Goal: Download file/media

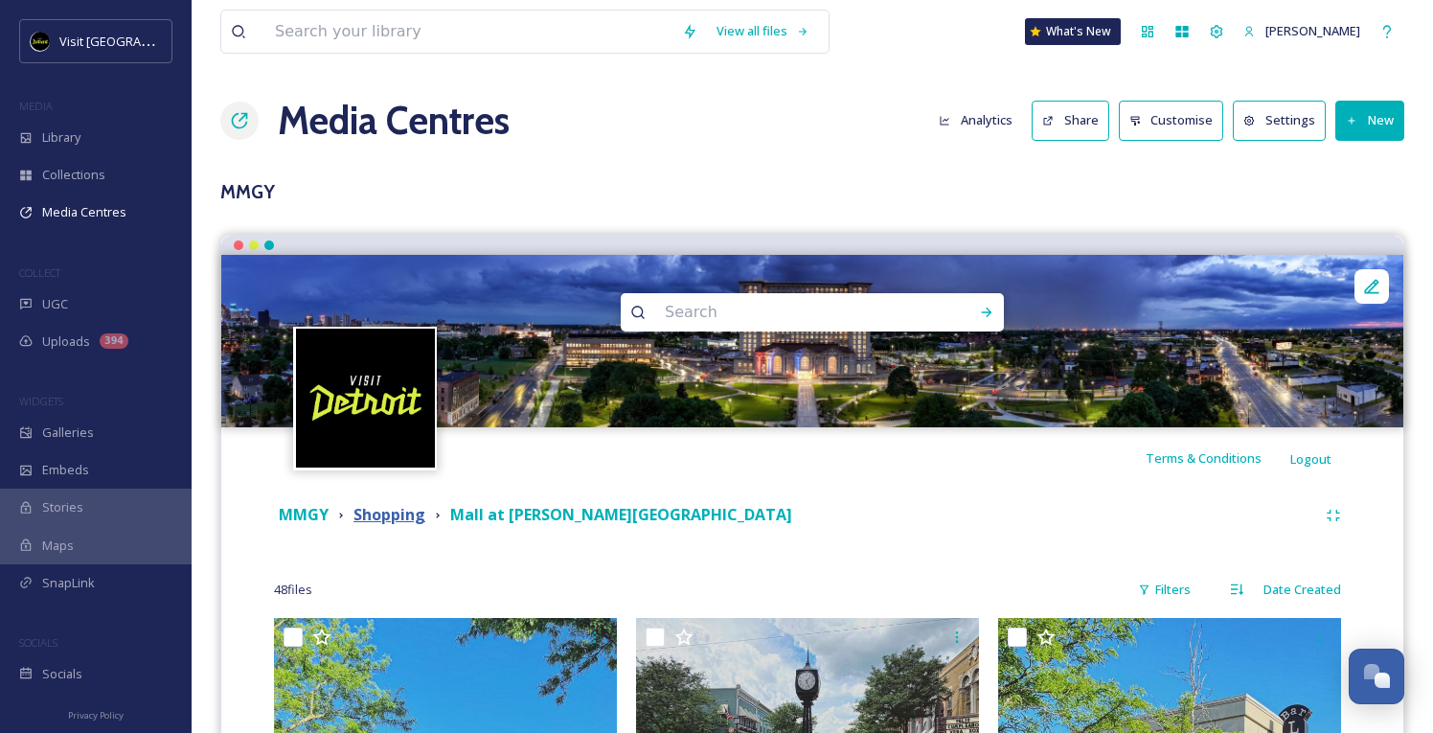
click at [395, 519] on strong "Shopping" at bounding box center [389, 514] width 72 height 21
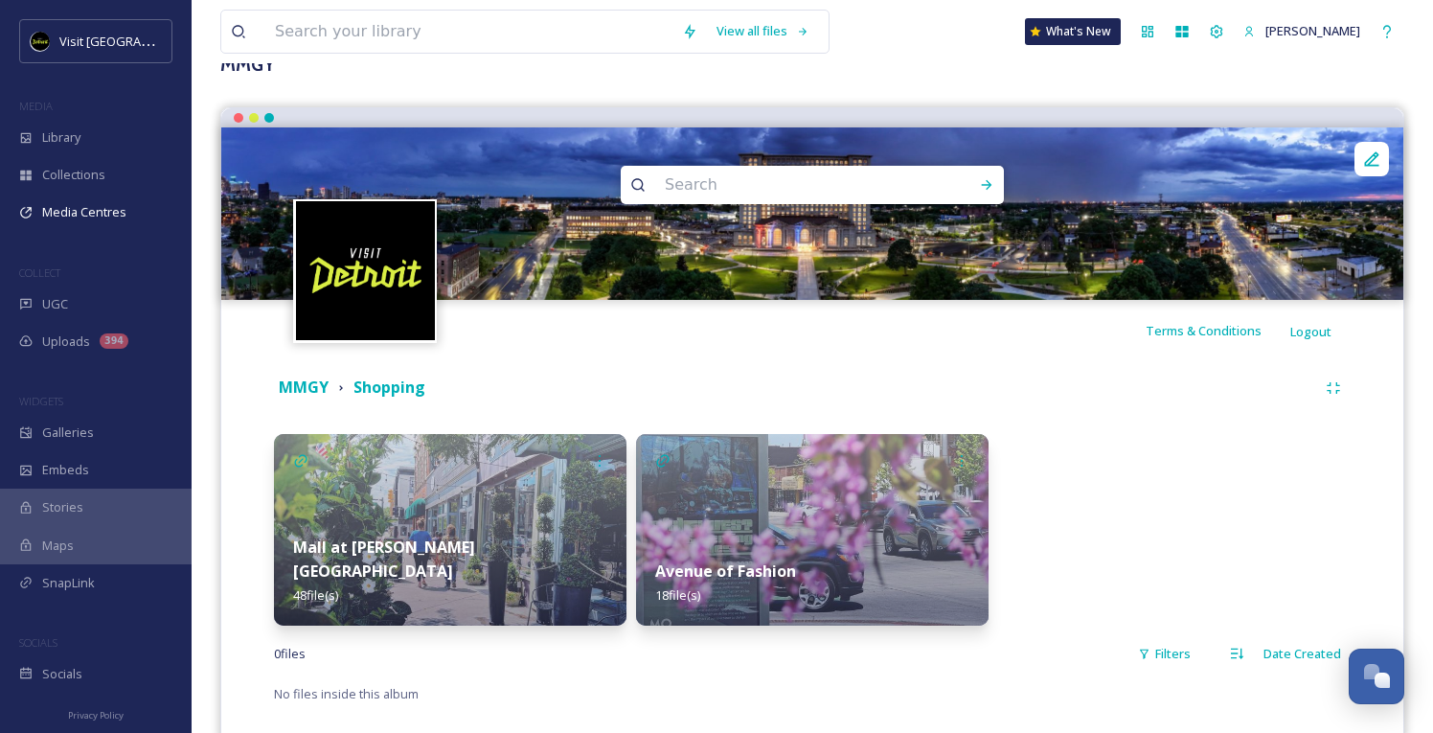
scroll to position [168, 0]
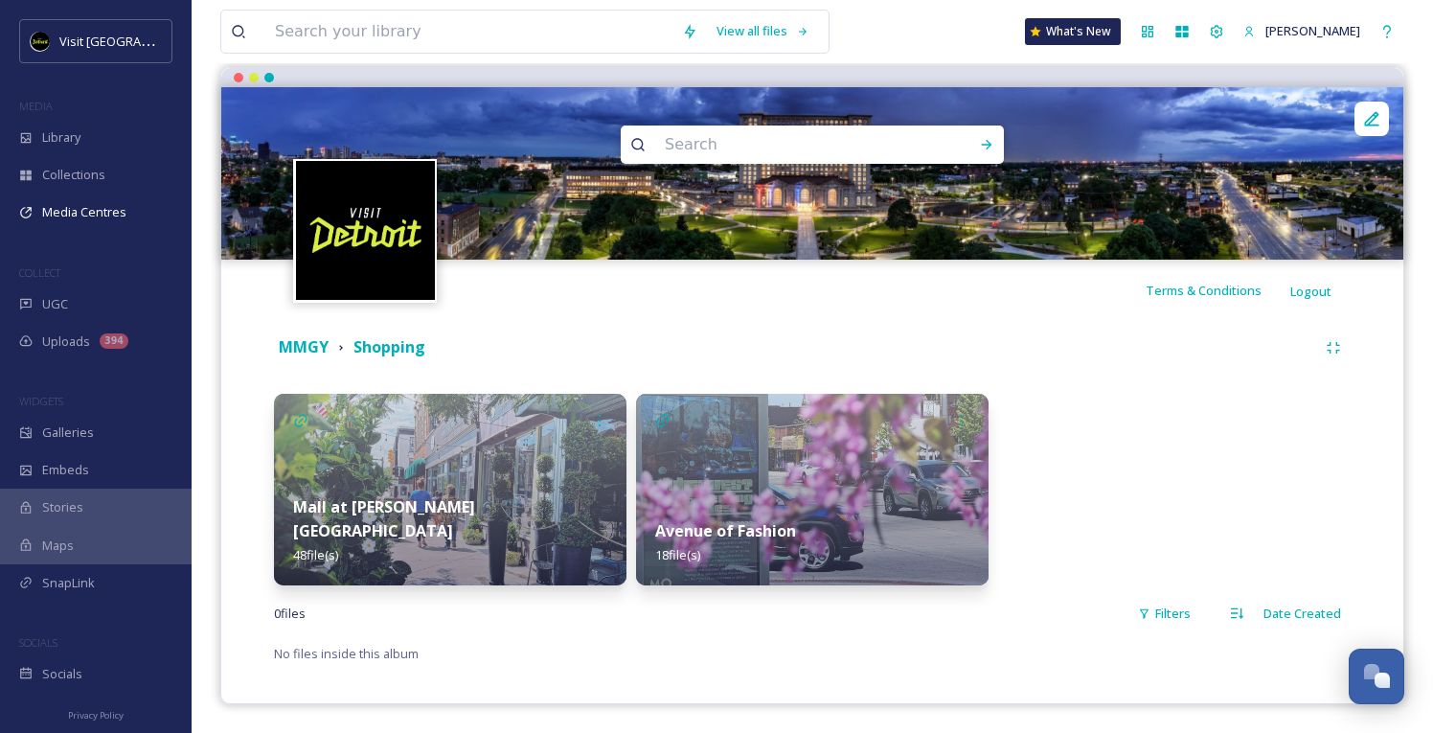
click at [914, 469] on img at bounding box center [812, 490] width 352 height 192
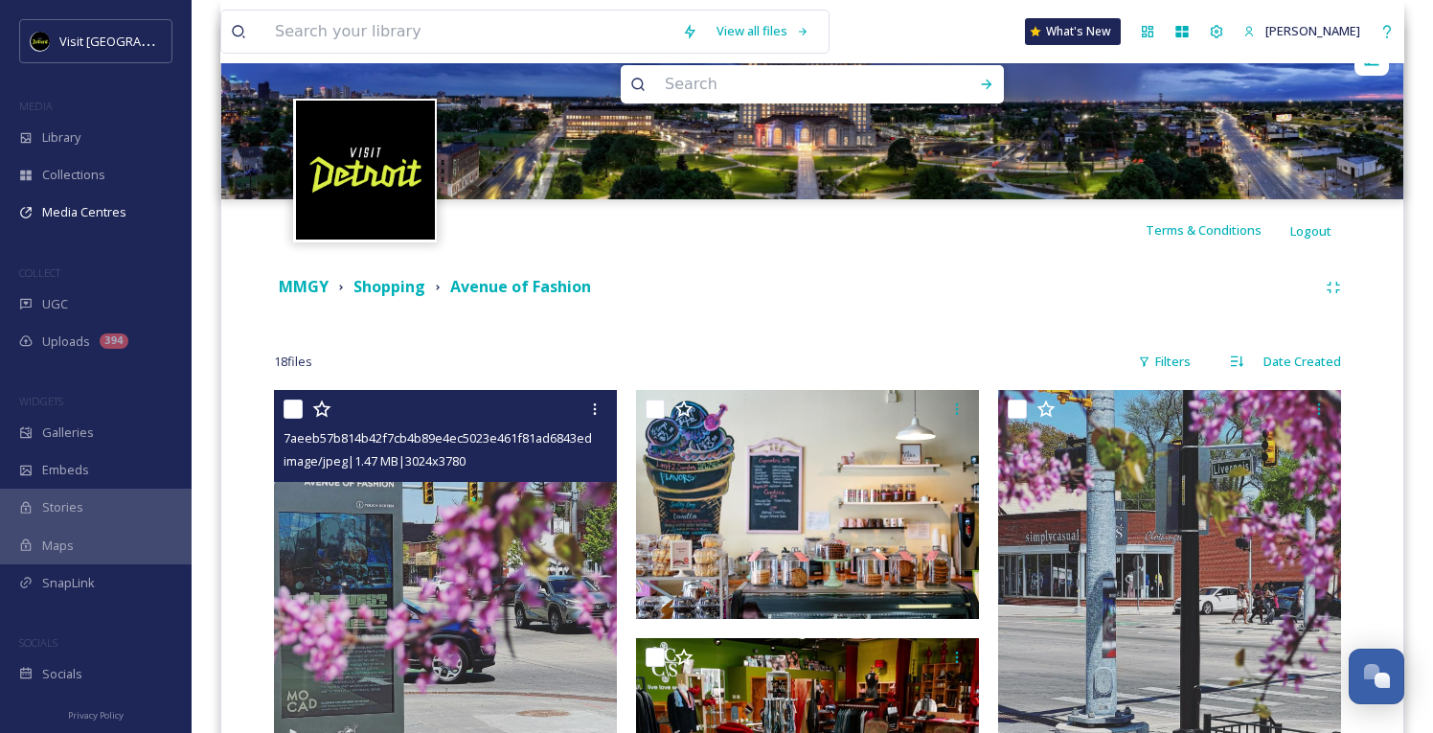
scroll to position [169, 0]
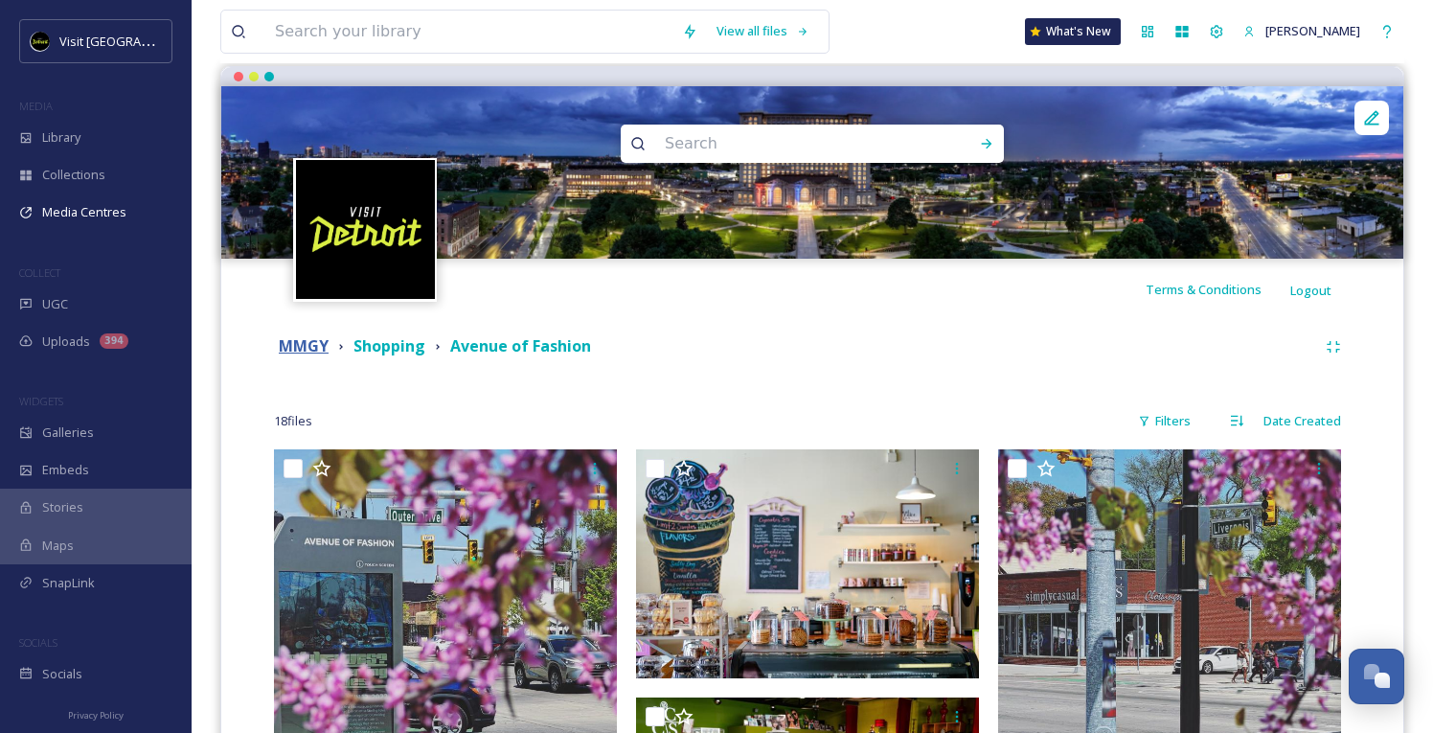
click at [307, 348] on strong "MMGY" at bounding box center [304, 345] width 50 height 21
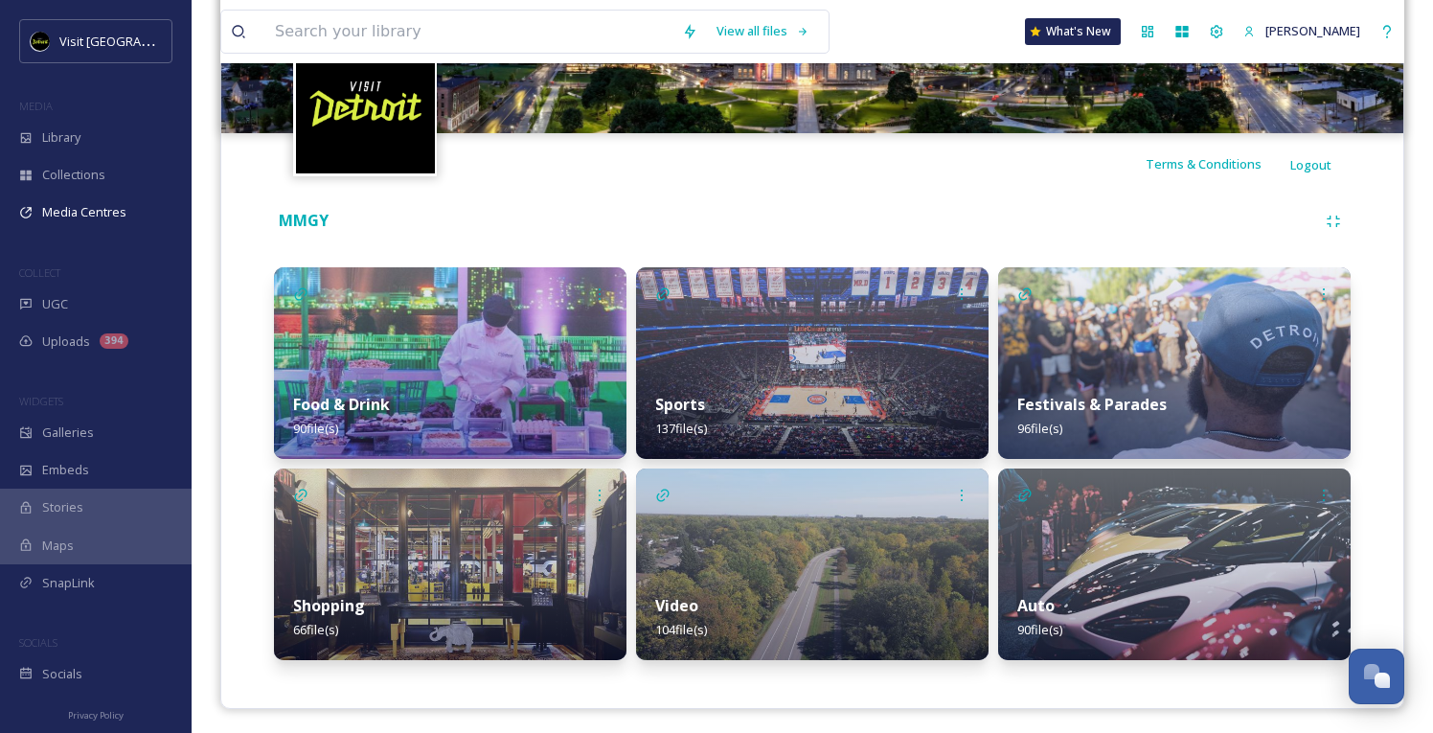
scroll to position [299, 0]
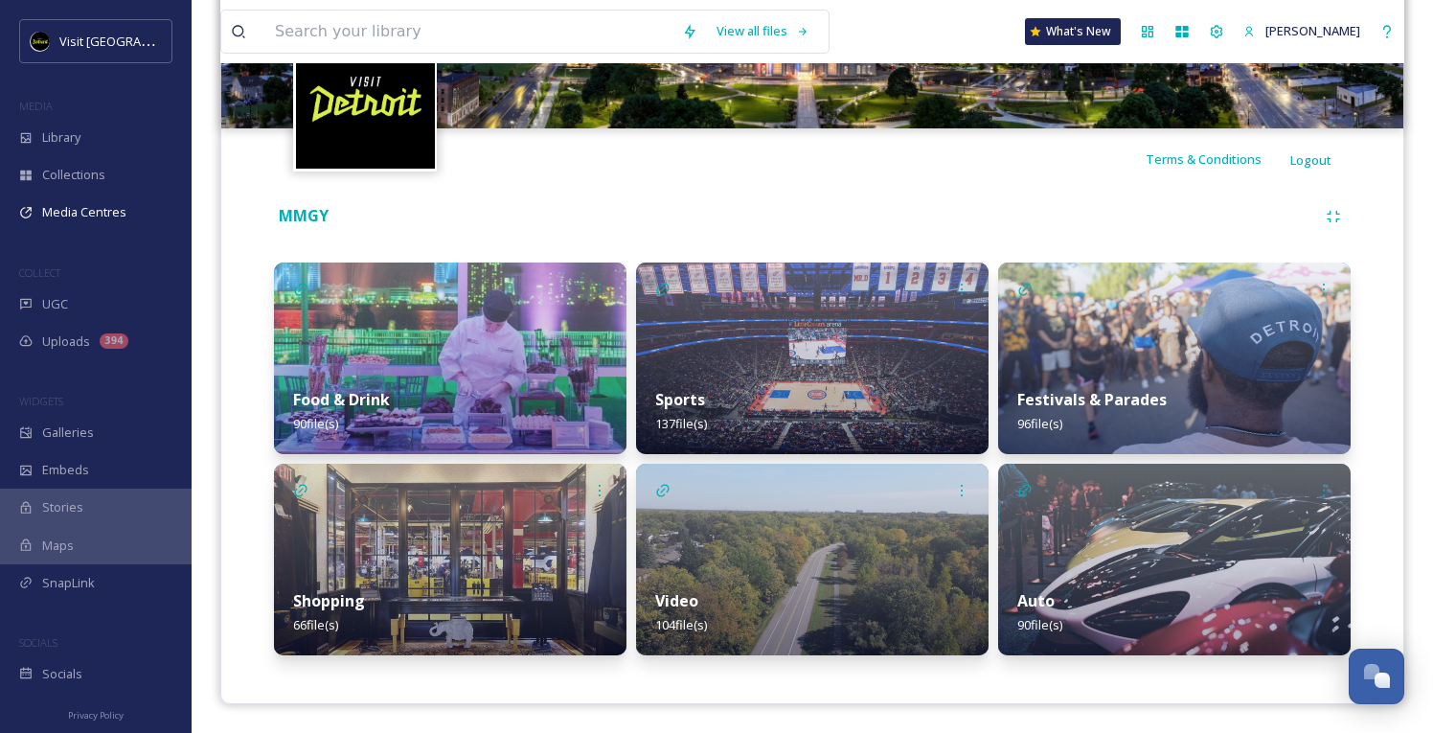
click at [1078, 400] on strong "Festivals & Parades" at bounding box center [1091, 399] width 149 height 21
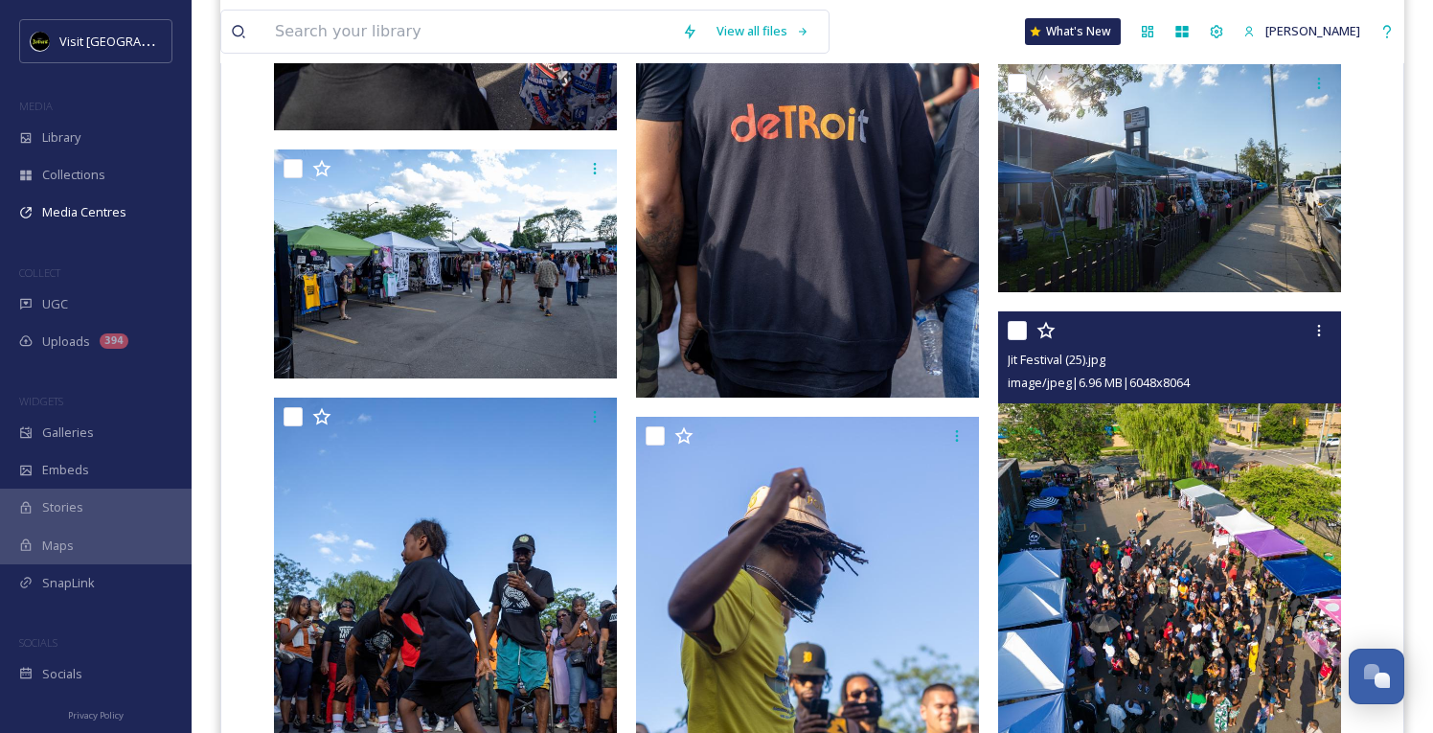
scroll to position [2209, 0]
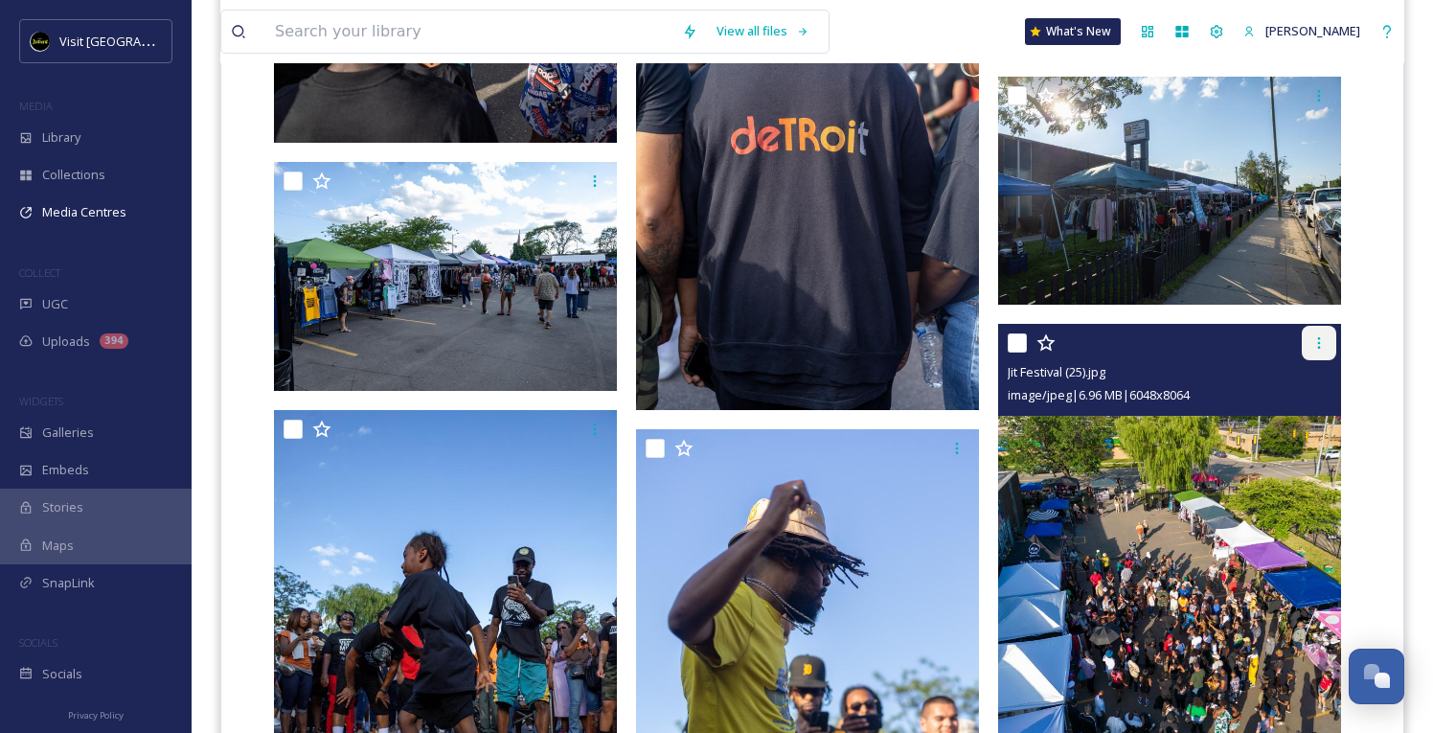
click at [1327, 340] on div at bounding box center [1319, 343] width 34 height 34
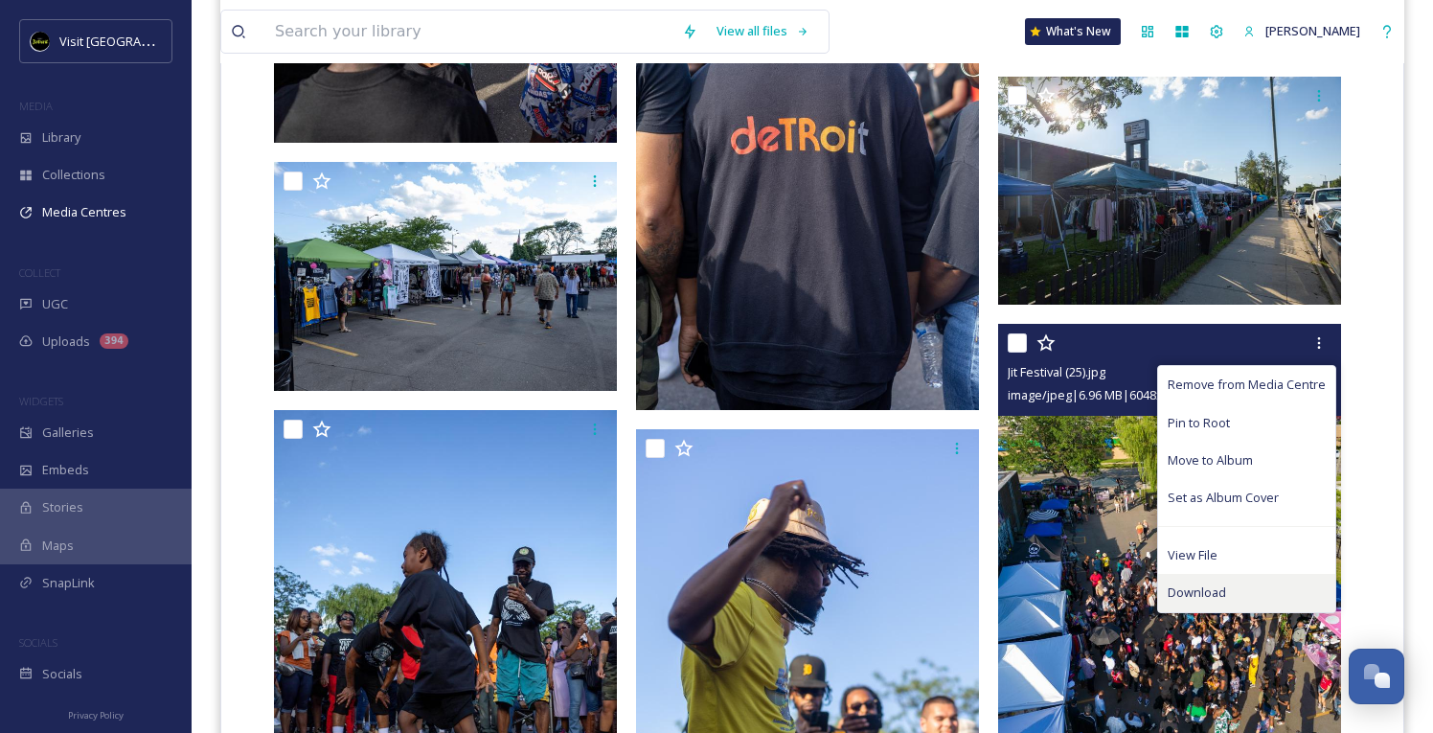
click at [1179, 604] on div "Download" at bounding box center [1246, 592] width 177 height 37
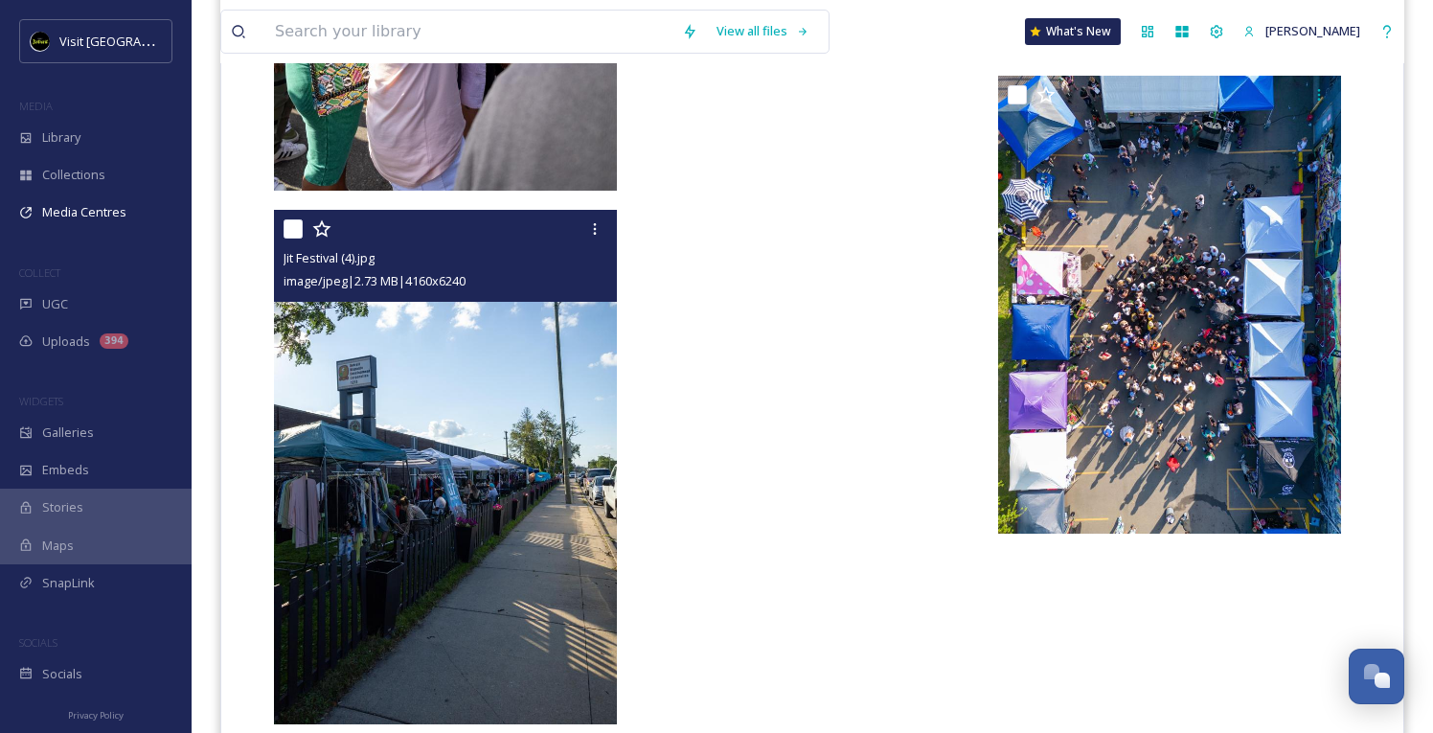
scroll to position [4874, 0]
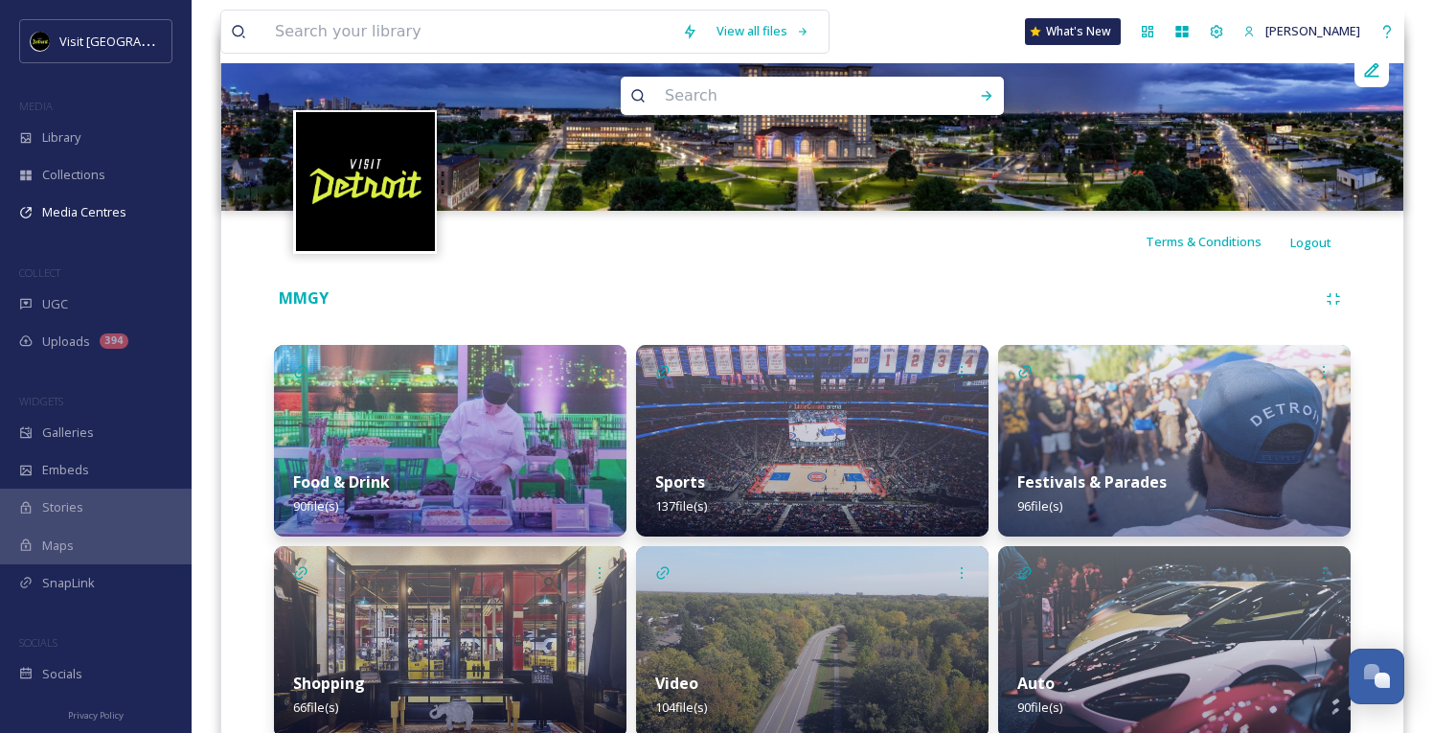
scroll to position [299, 0]
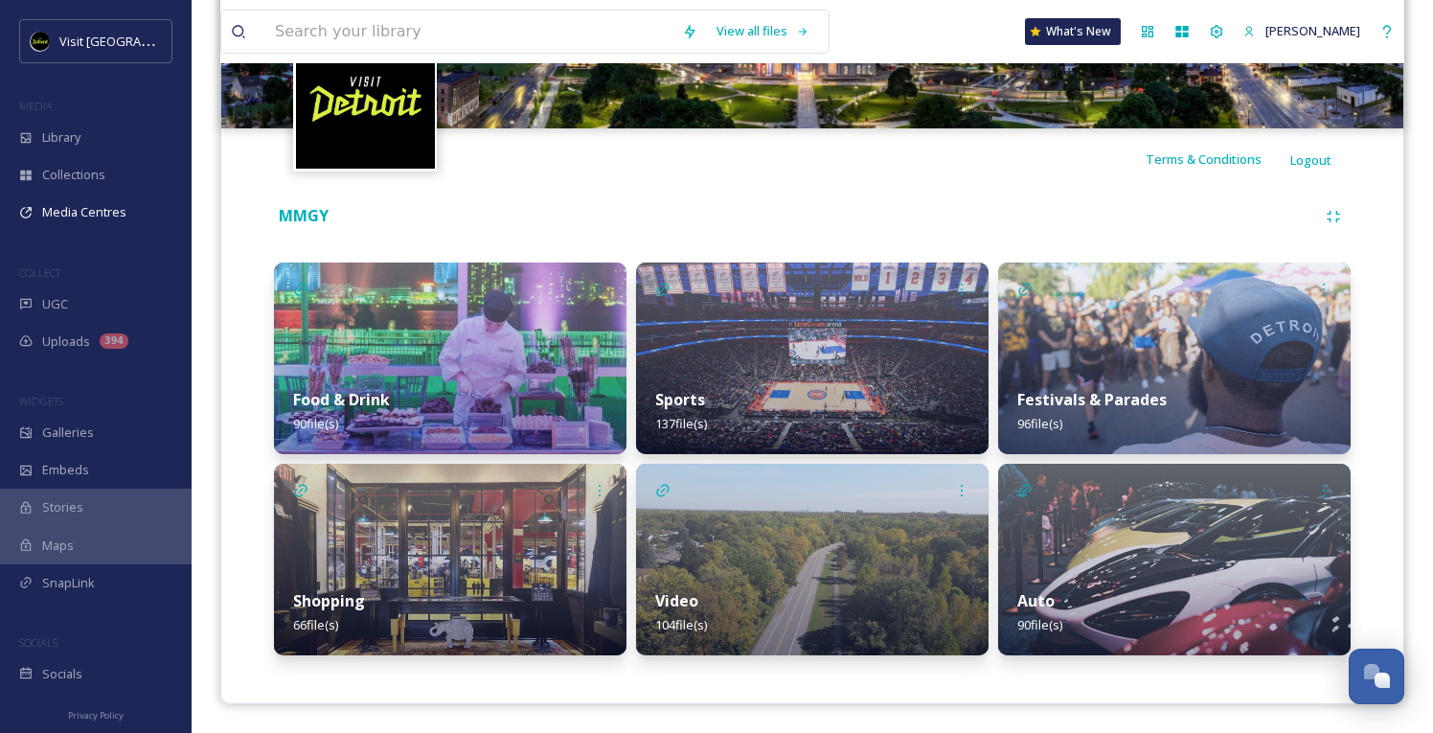
click at [1031, 348] on img at bounding box center [1174, 358] width 352 height 192
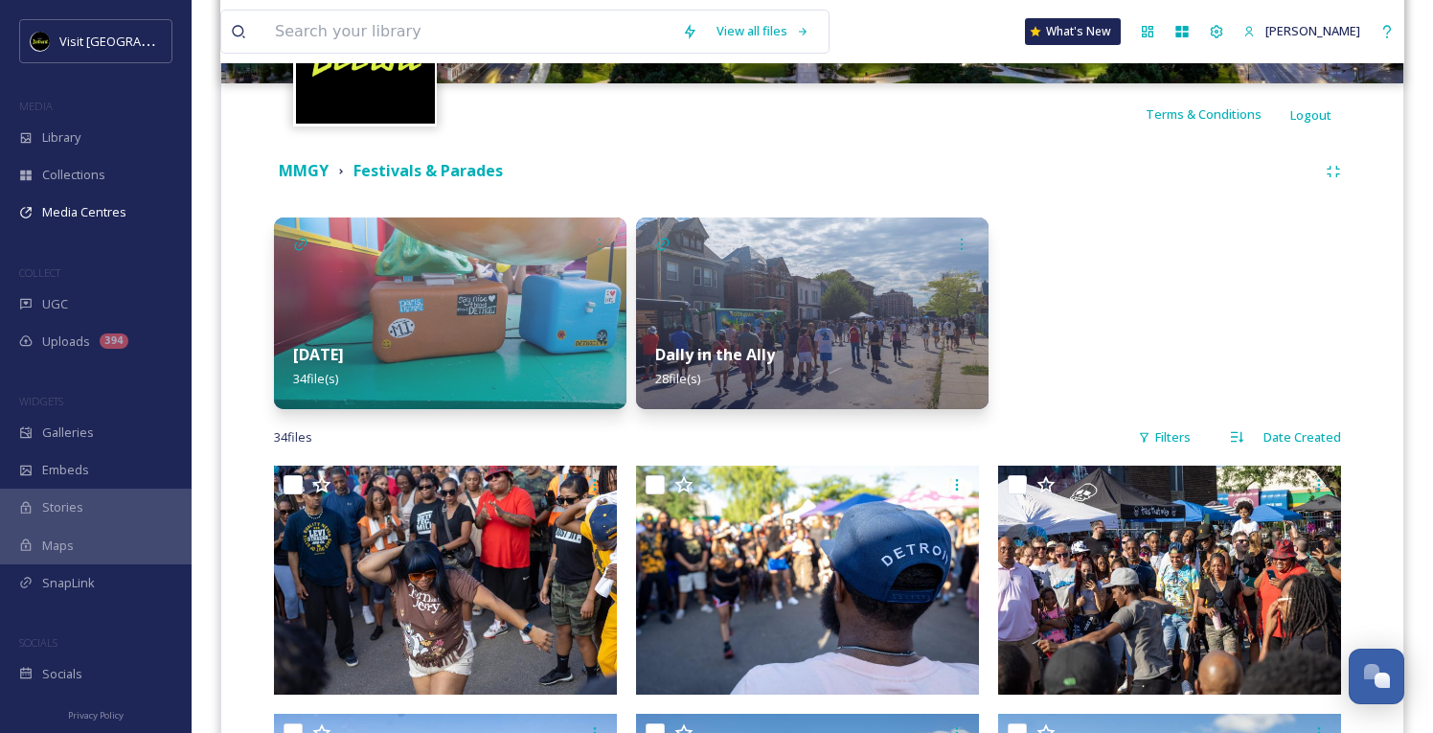
scroll to position [352, 0]
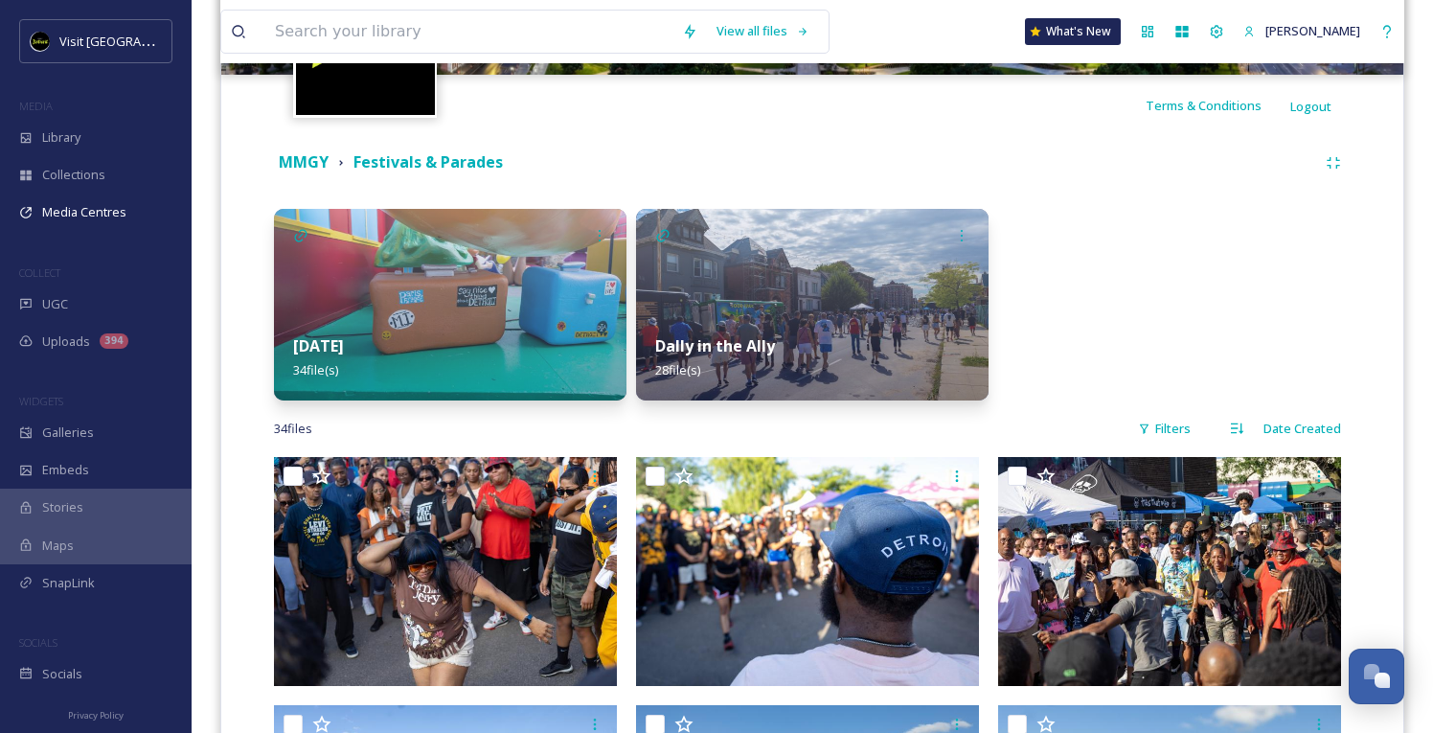
click at [781, 313] on img at bounding box center [812, 305] width 352 height 192
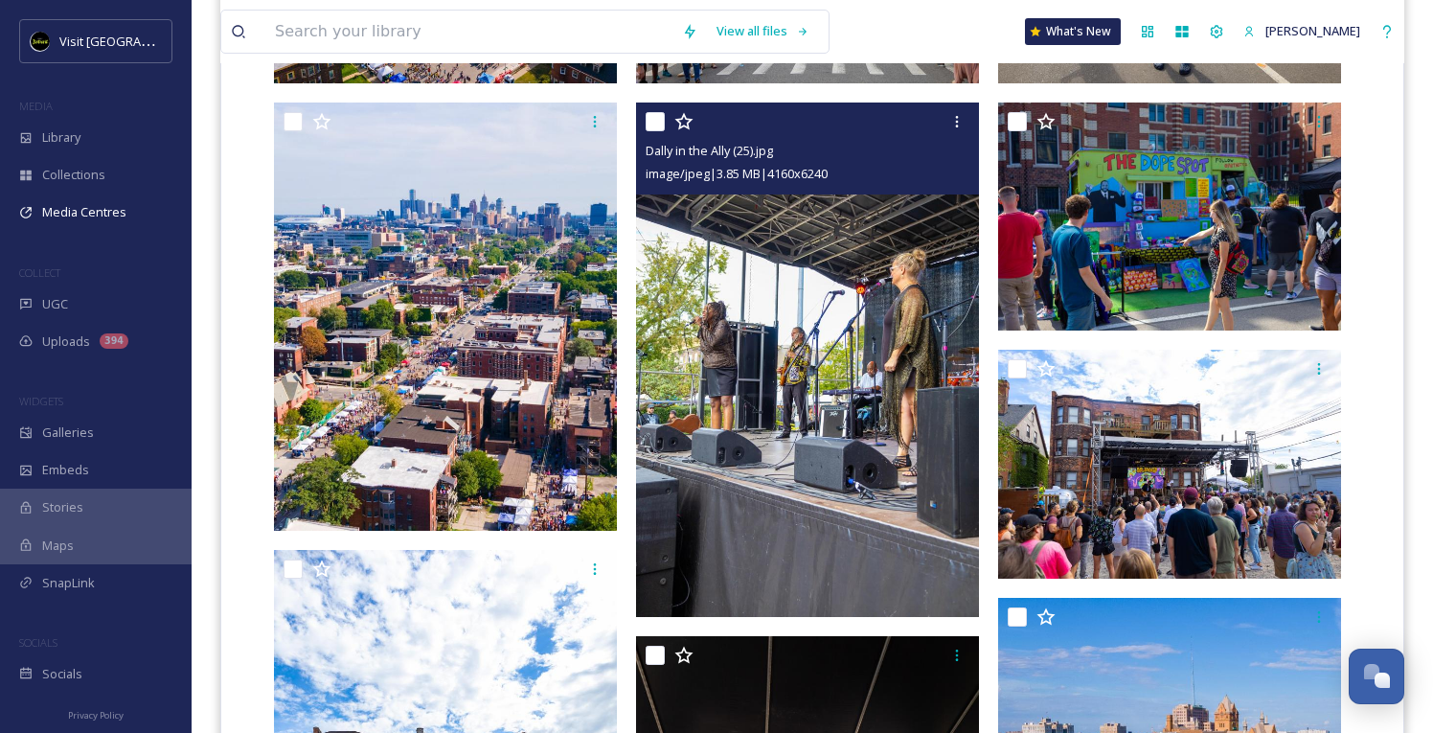
scroll to position [765, 0]
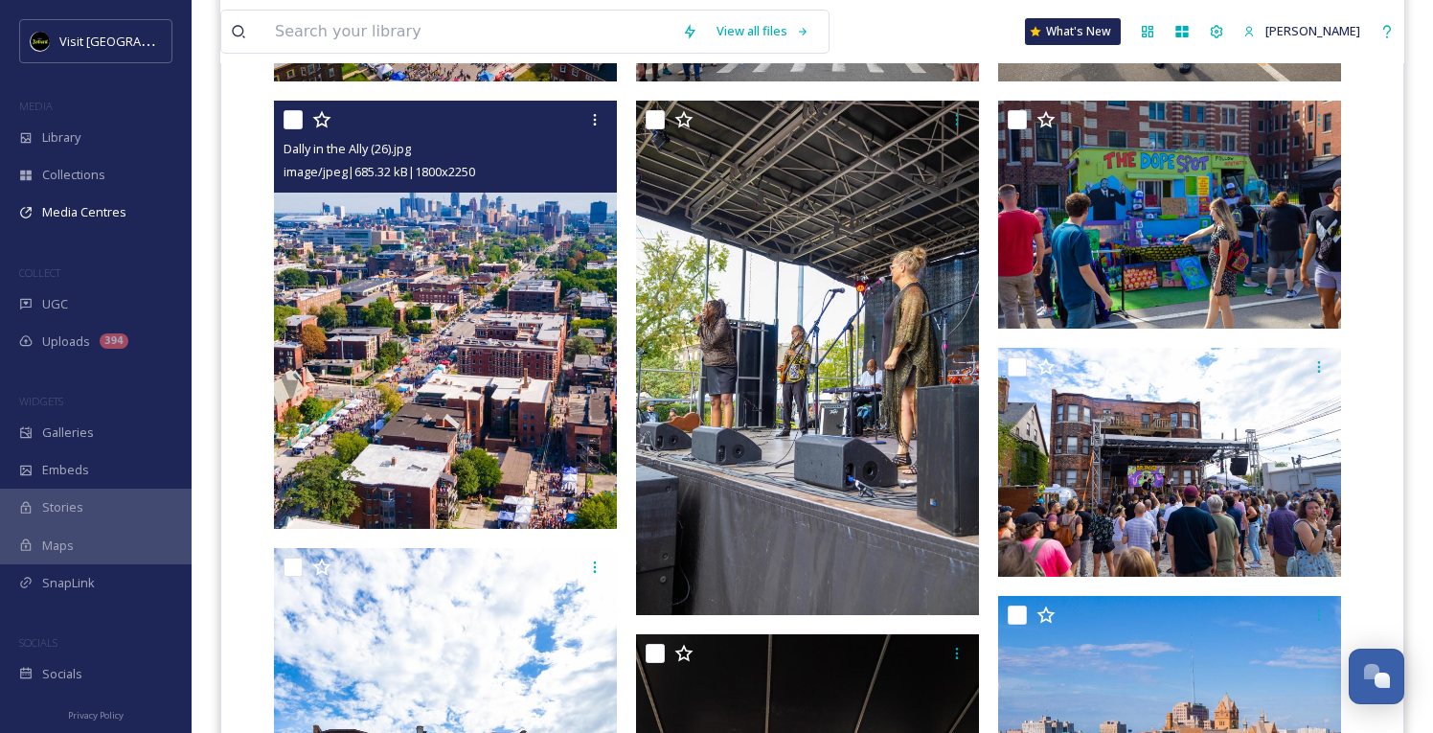
click at [612, 115] on div "Dally in the Ally (26).jpg image/jpeg | 685.32 kB | 1800 x 2250" at bounding box center [445, 147] width 343 height 92
click at [592, 120] on icon at bounding box center [594, 119] width 15 height 15
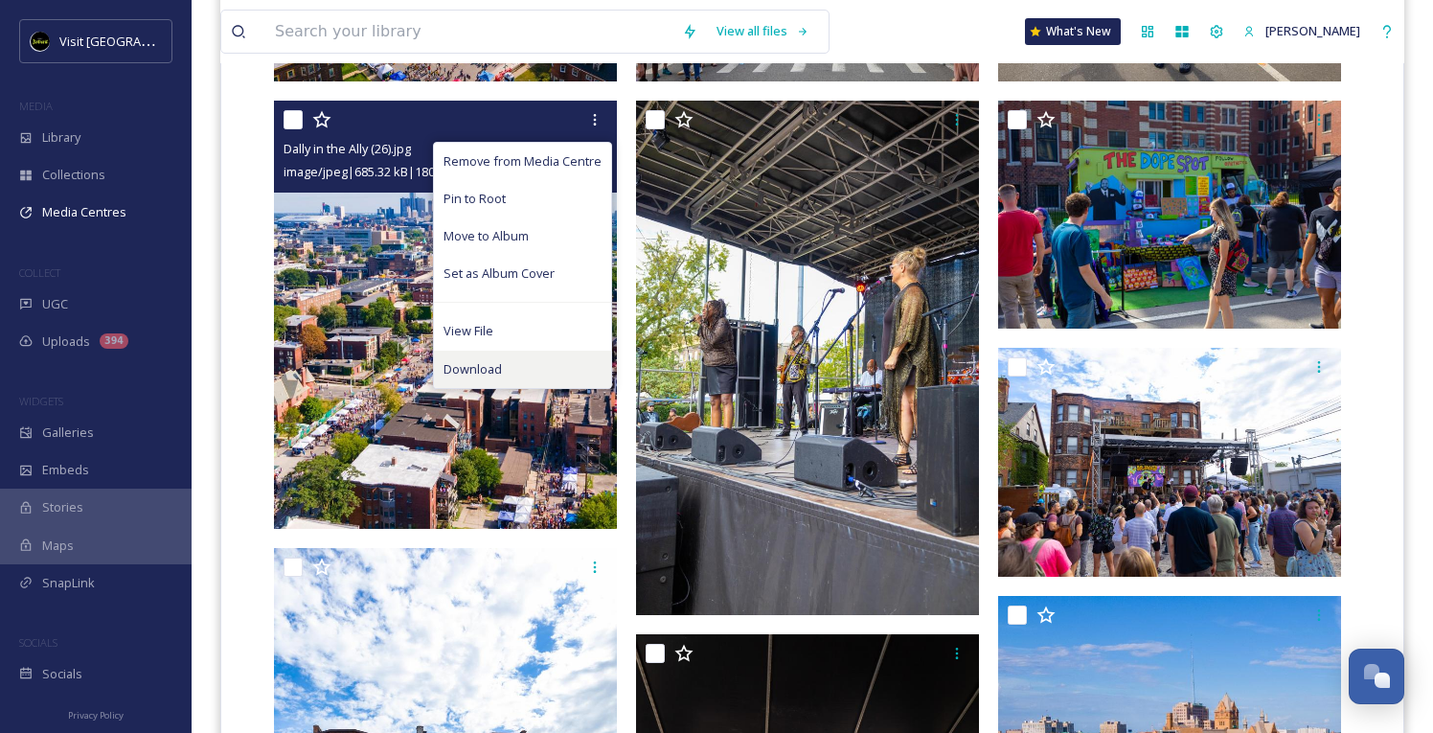
click at [508, 365] on div "Download" at bounding box center [522, 369] width 177 height 37
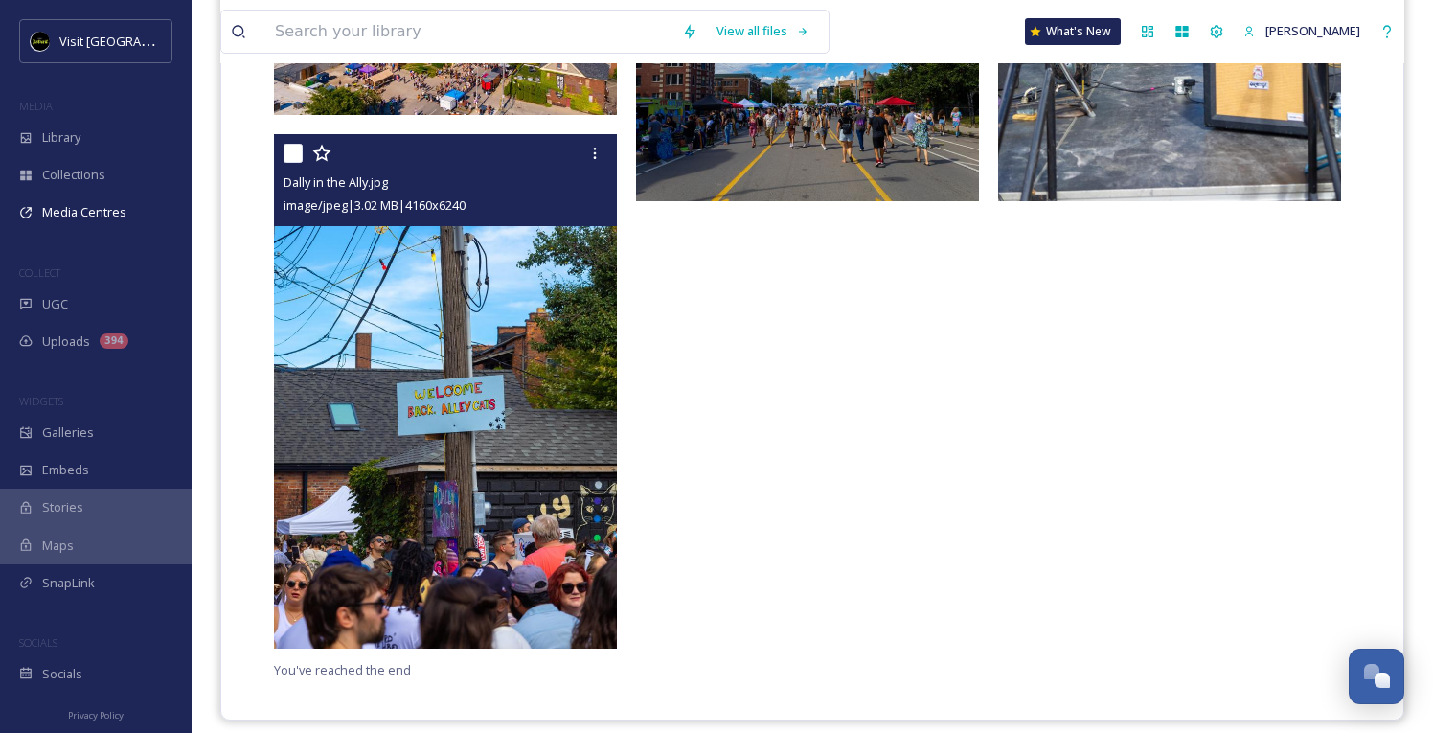
scroll to position [3701, 0]
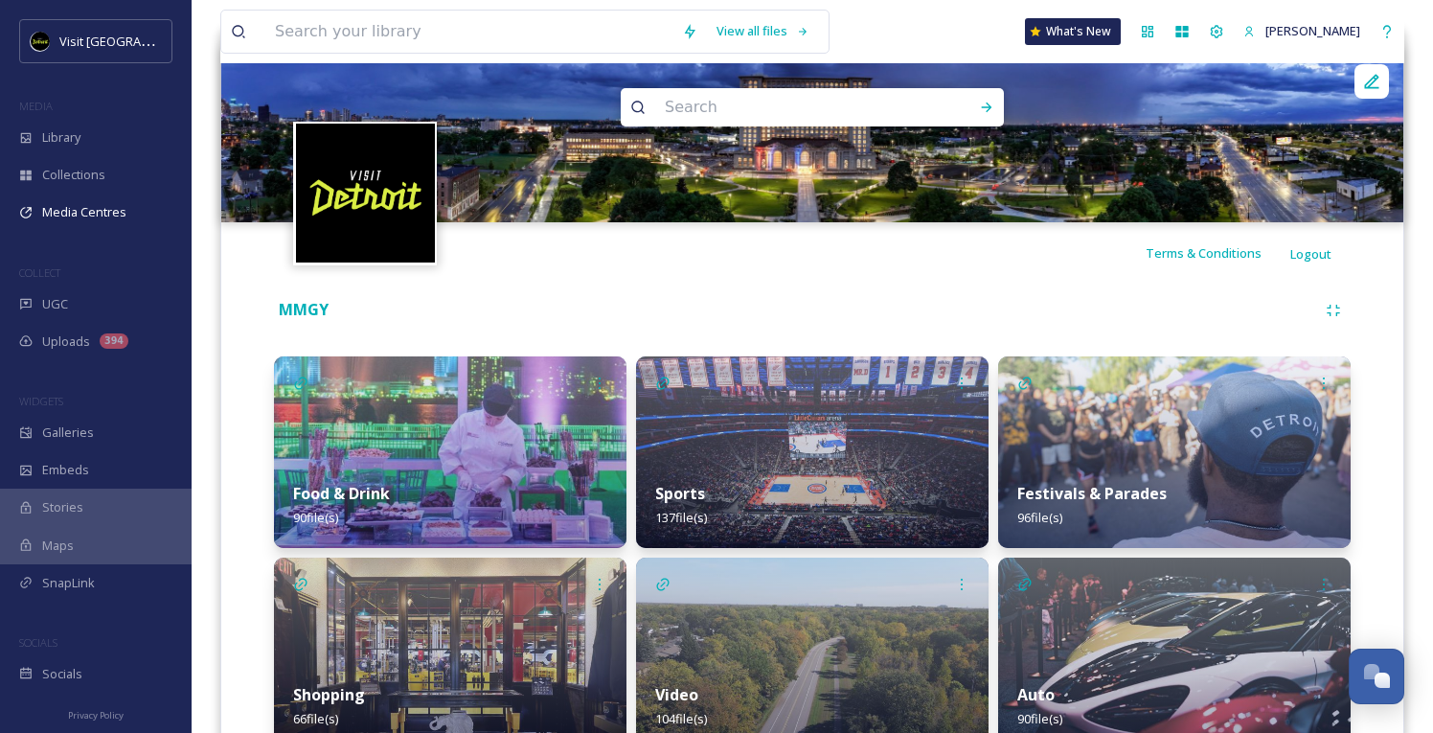
scroll to position [299, 0]
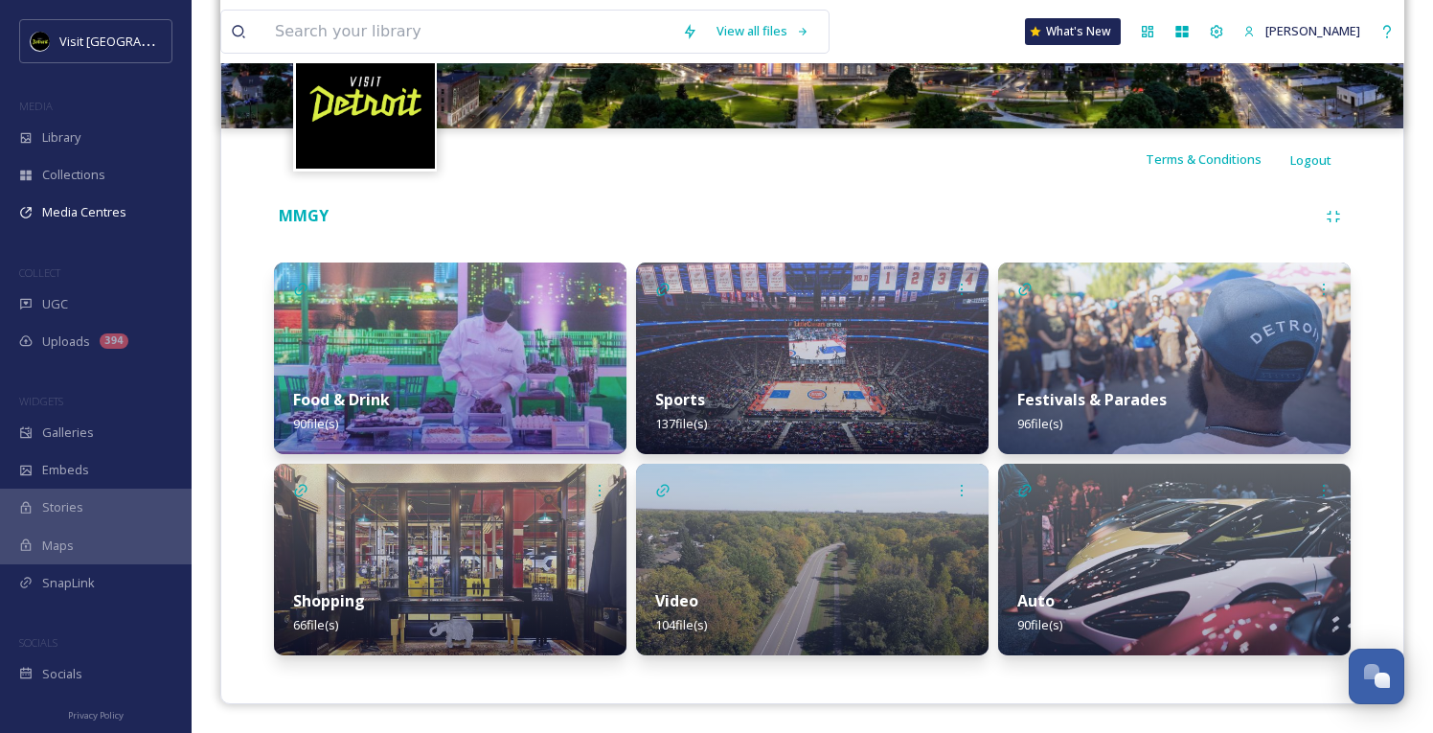
click at [1174, 524] on img at bounding box center [1174, 560] width 352 height 192
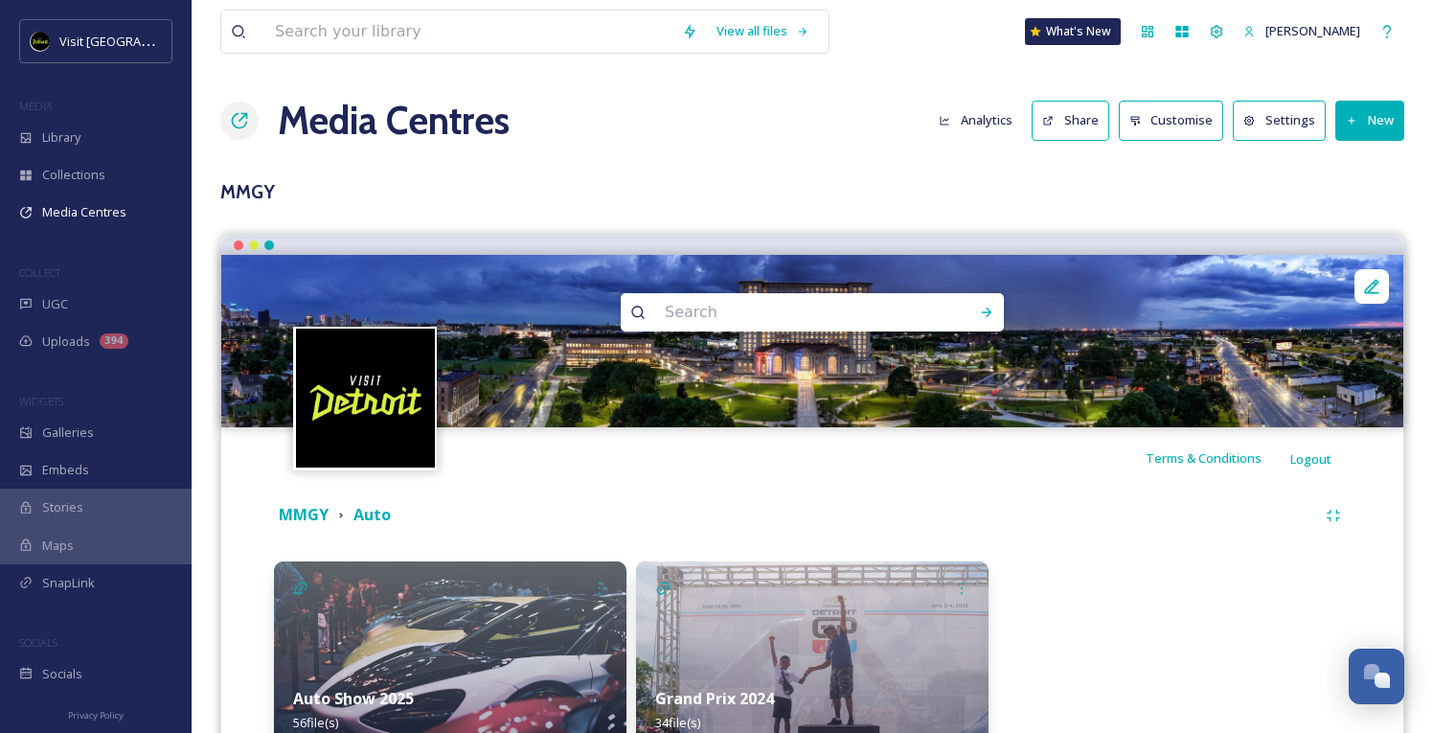
scroll to position [168, 0]
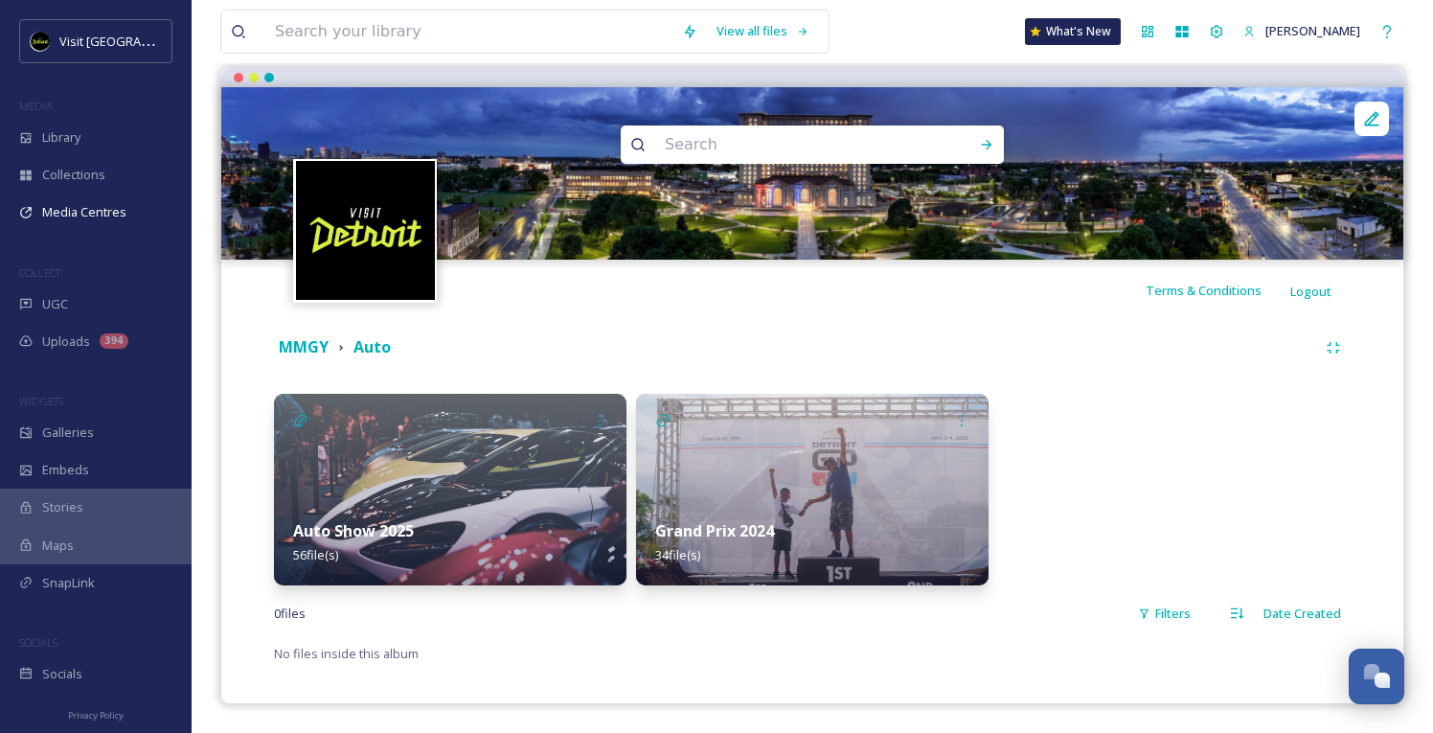
click at [532, 532] on div "Auto Show 2025 56 file(s)" at bounding box center [450, 542] width 352 height 85
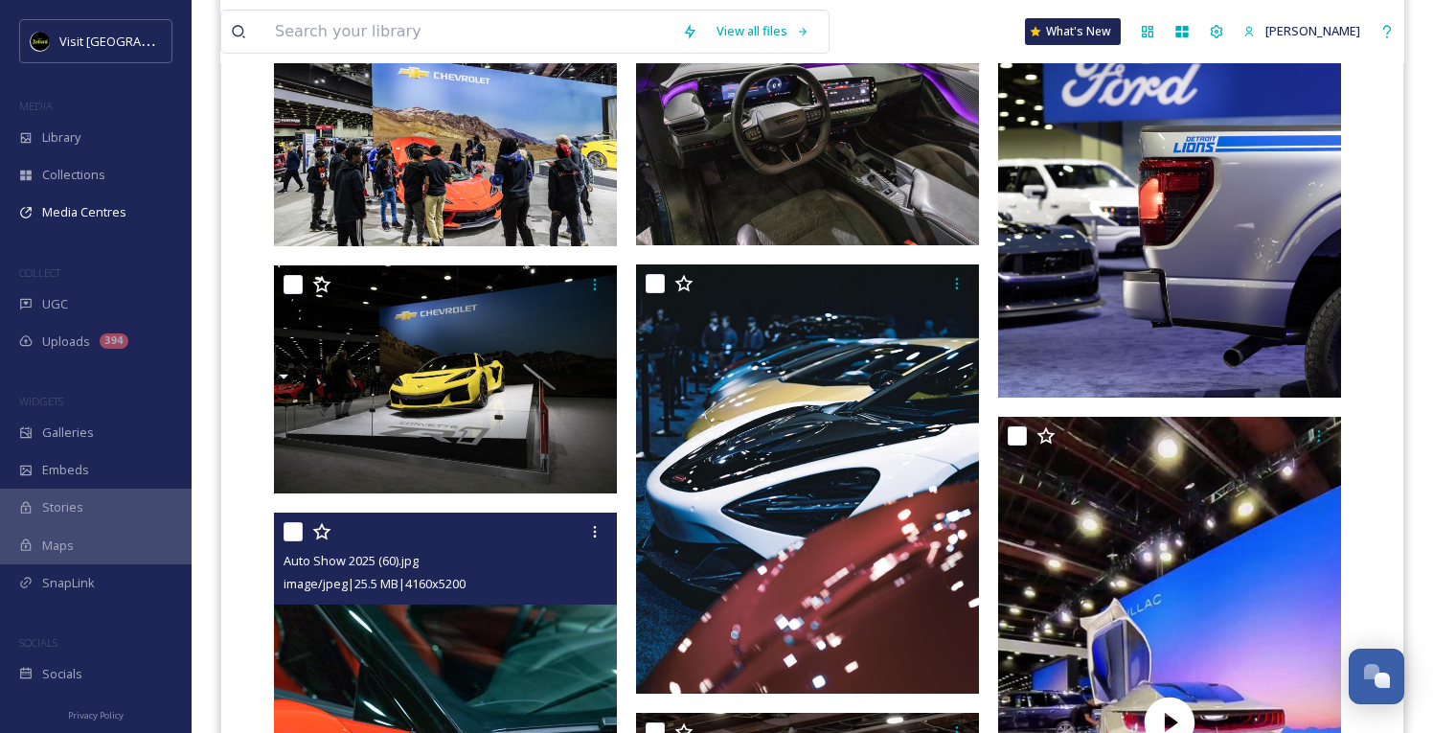
scroll to position [1520, 0]
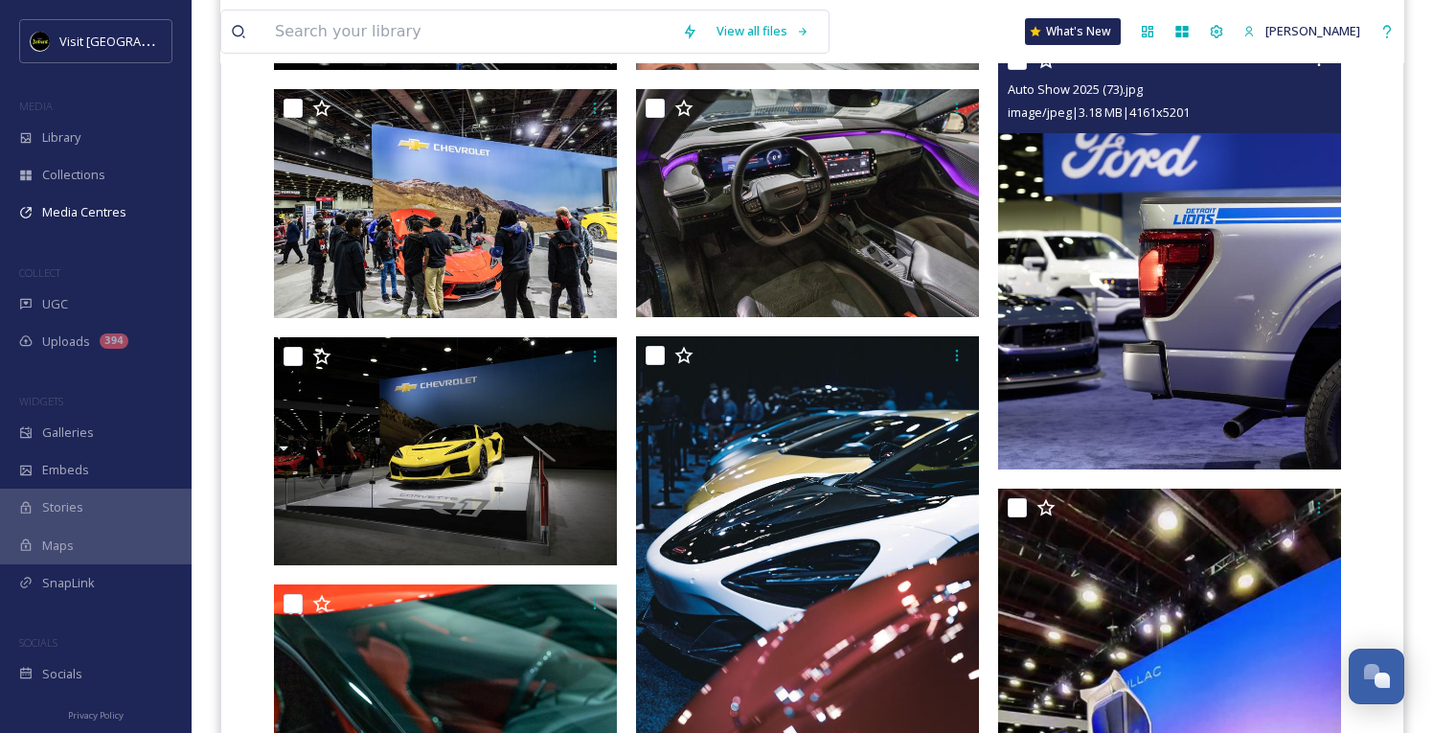
click at [1238, 271] on img at bounding box center [1169, 255] width 343 height 429
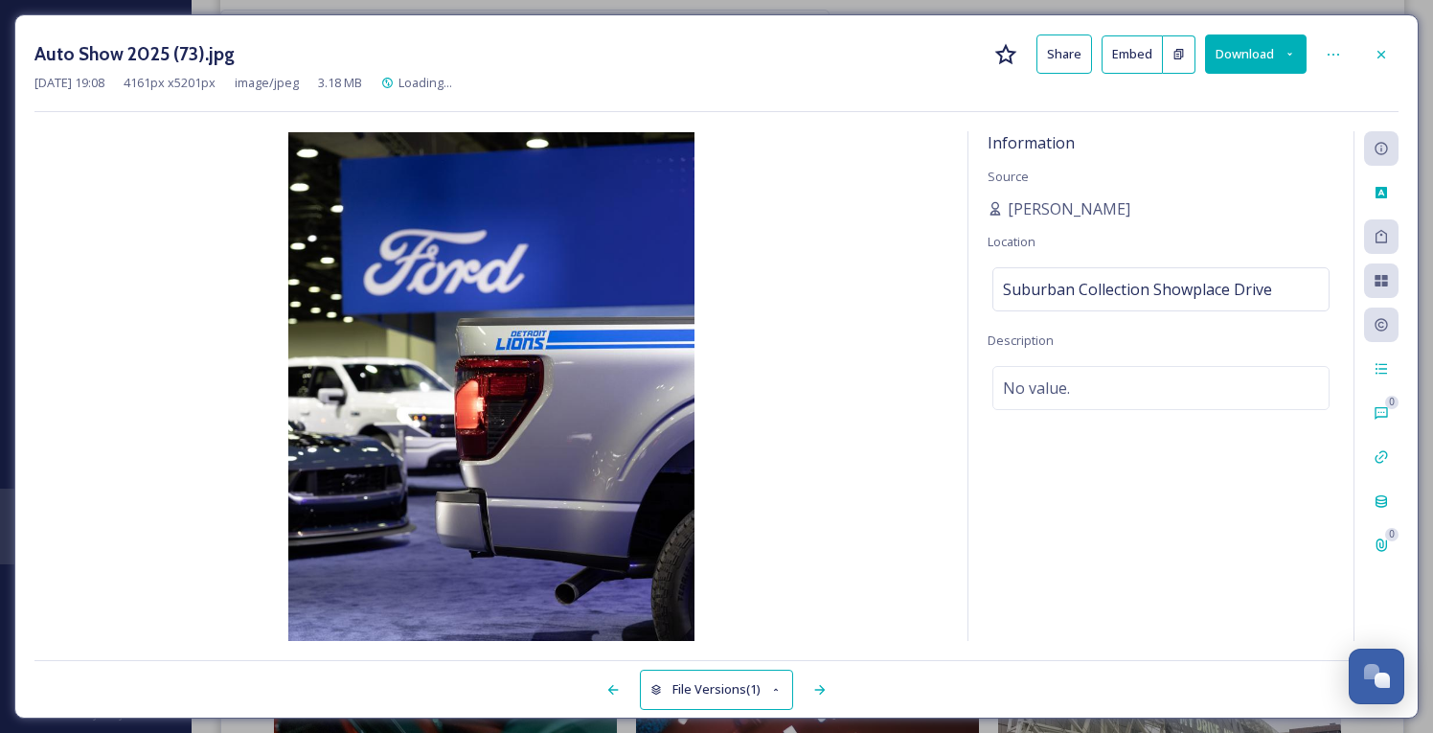
click at [1259, 65] on button "Download" at bounding box center [1256, 53] width 102 height 39
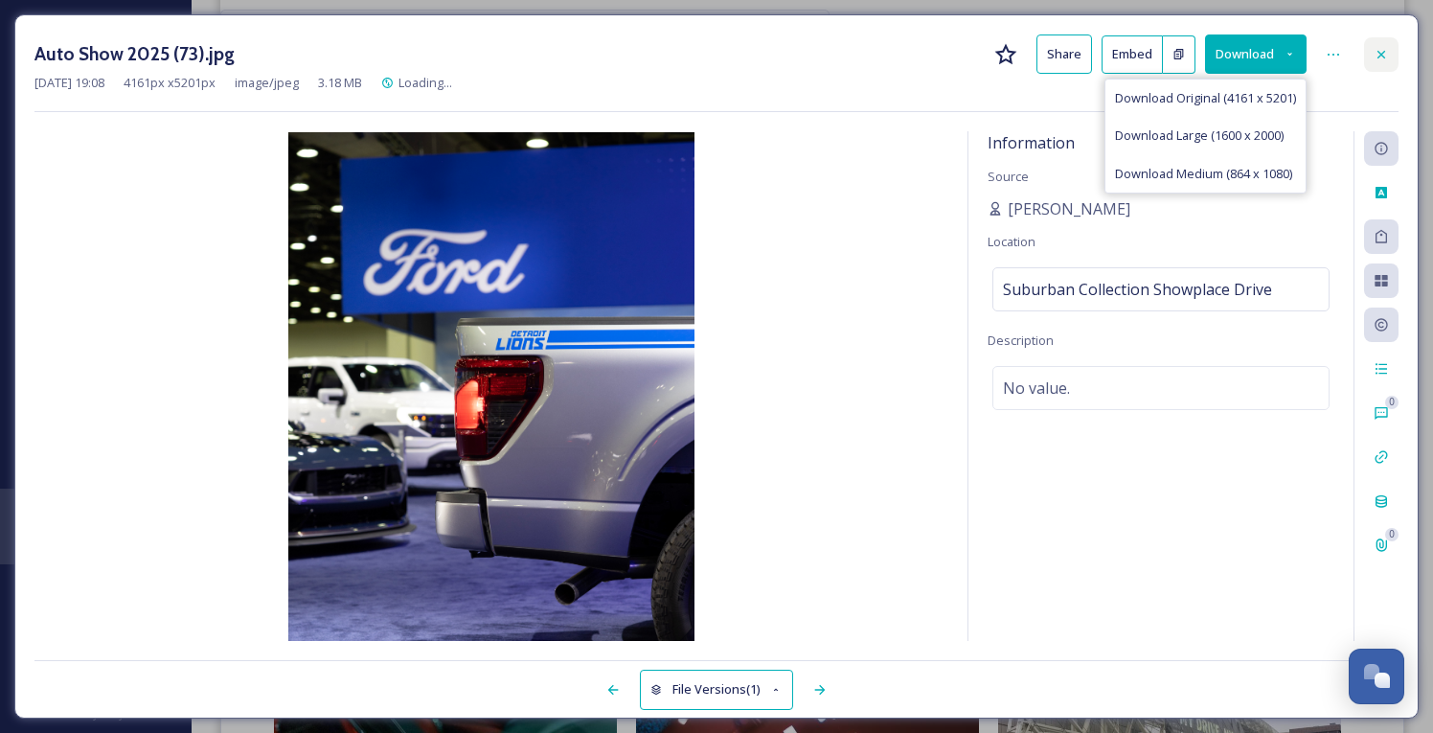
click at [1375, 47] on icon at bounding box center [1380, 54] width 15 height 15
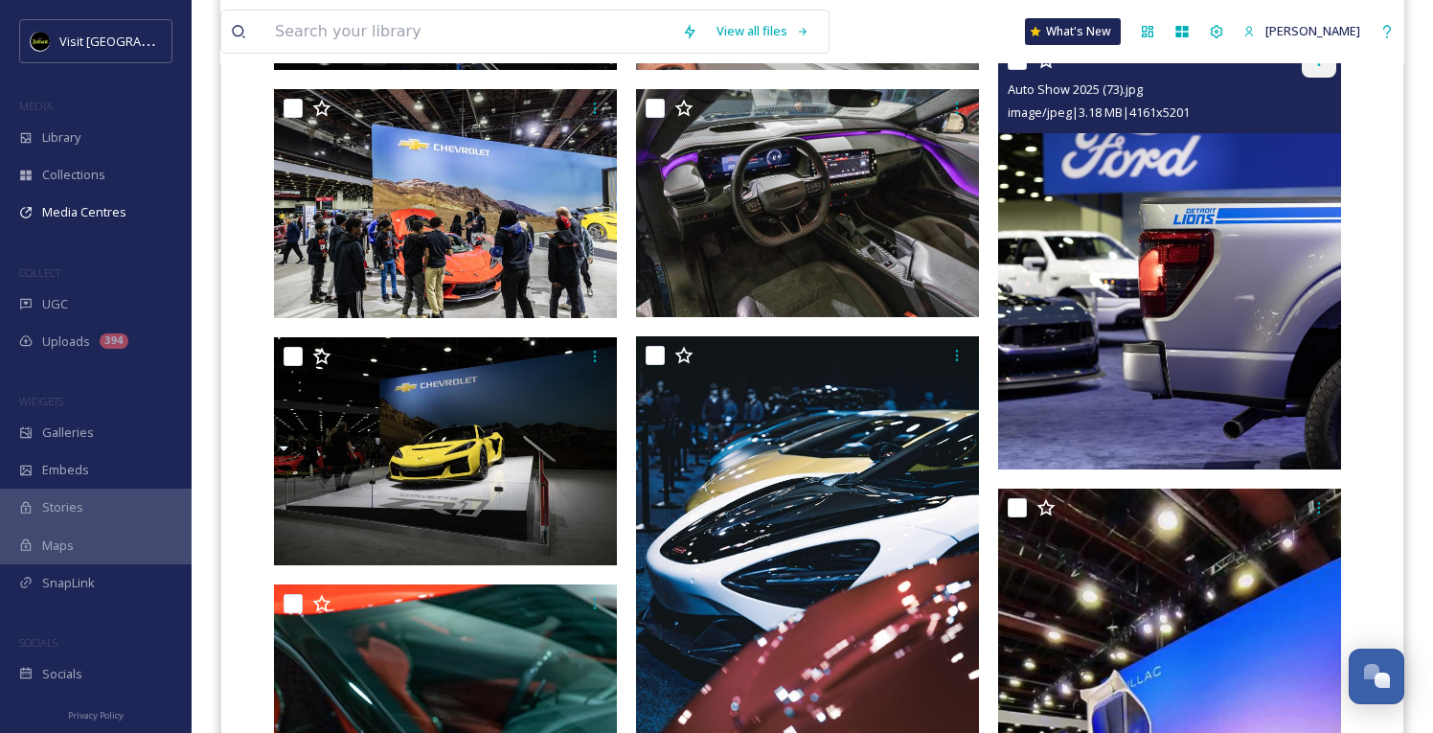
click at [1320, 69] on div at bounding box center [1319, 60] width 34 height 34
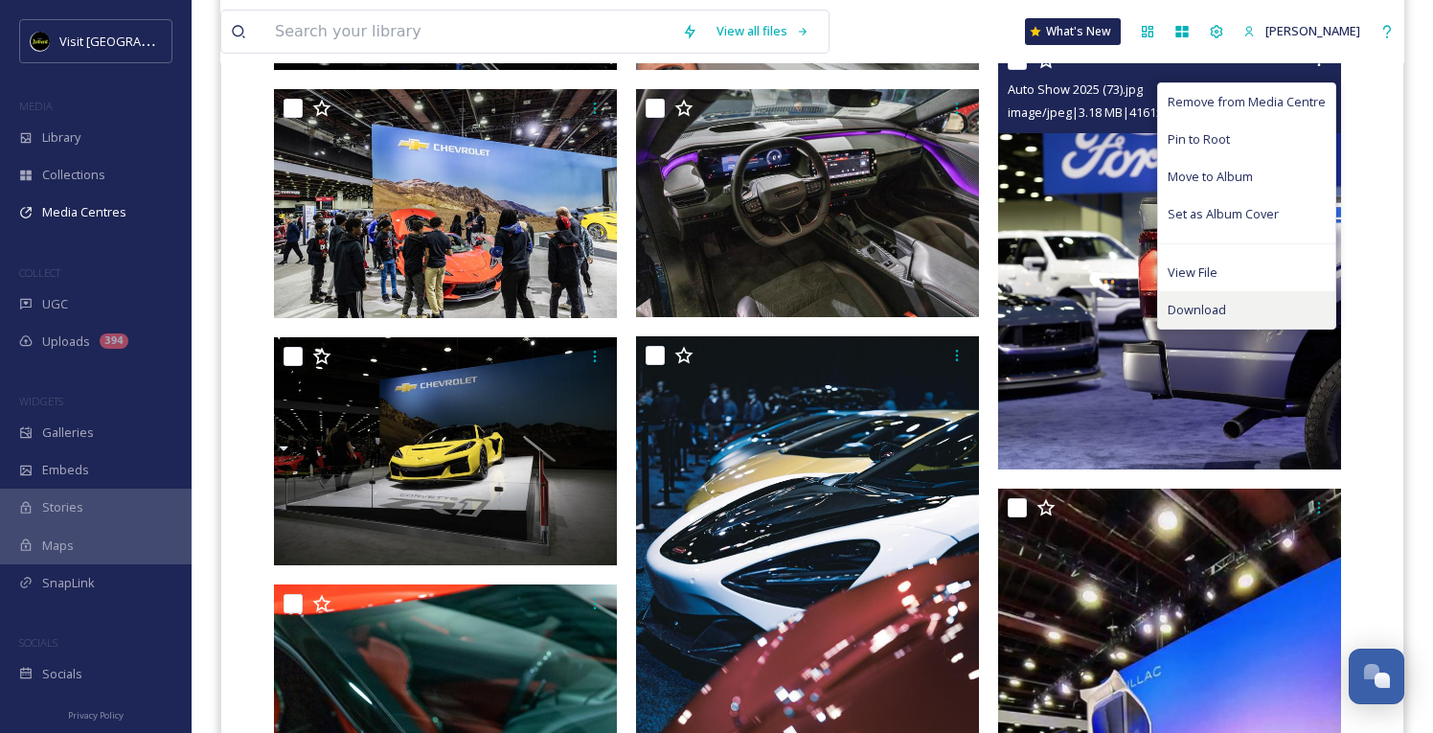
click at [1202, 307] on span "Download" at bounding box center [1196, 310] width 58 height 18
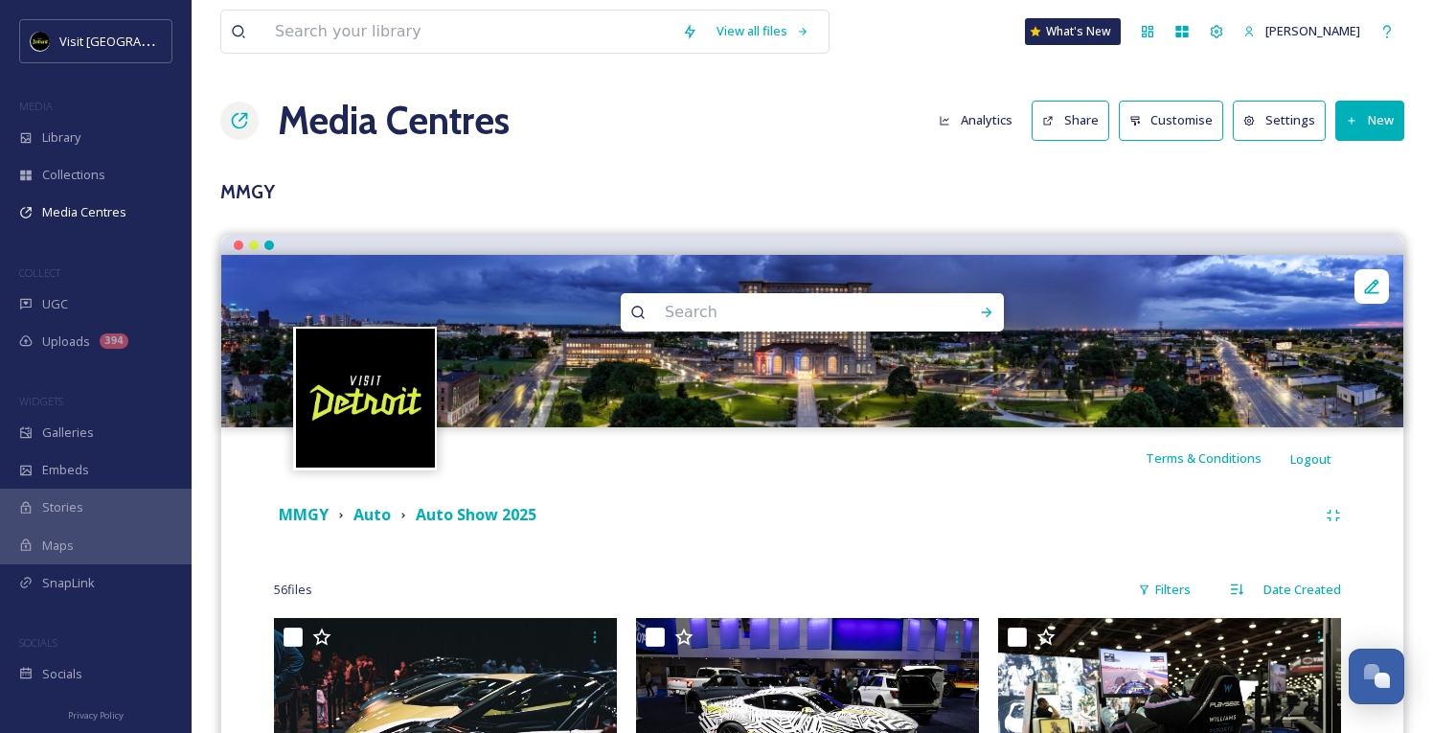
click at [374, 528] on div "MMGY Auto Auto Show 2025" at bounding box center [812, 515] width 1076 height 34
click at [374, 518] on strong "Auto" at bounding box center [371, 514] width 37 height 21
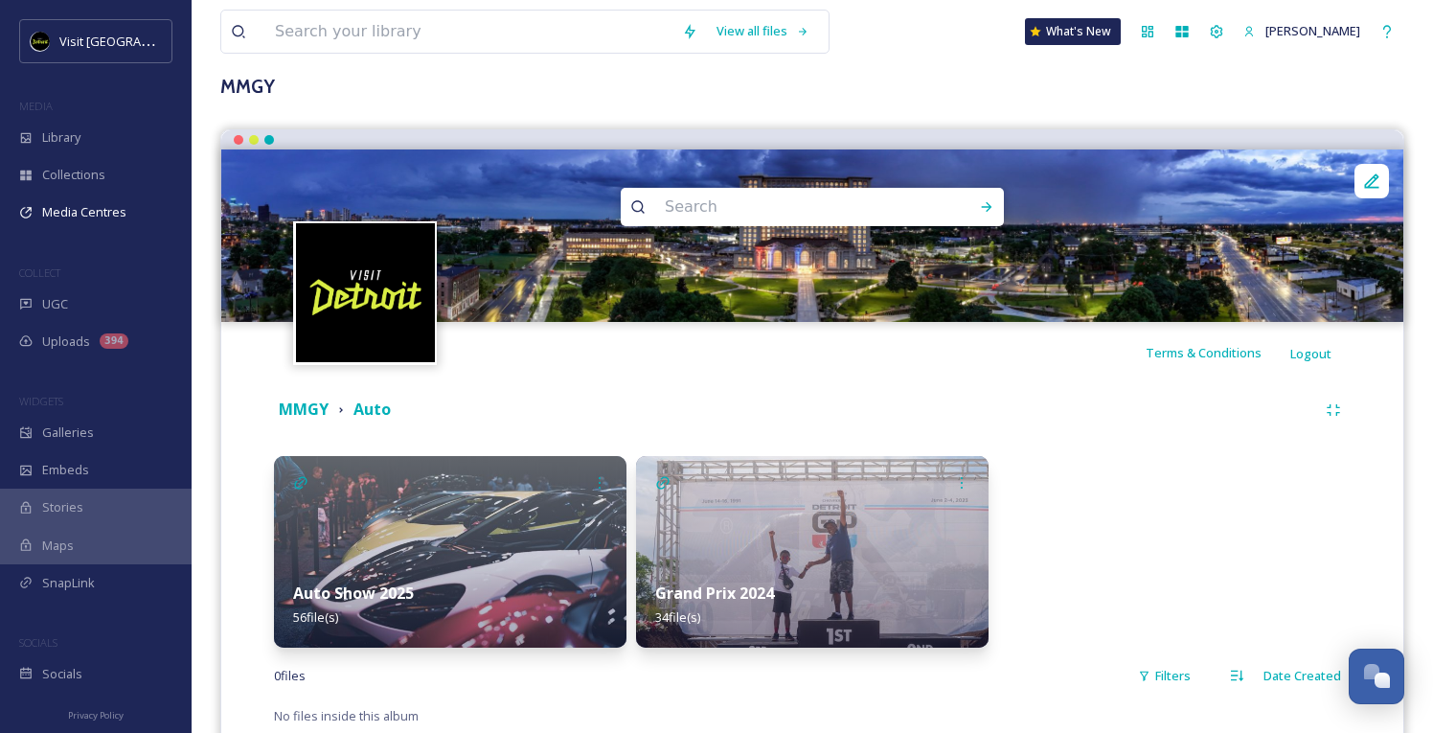
scroll to position [168, 0]
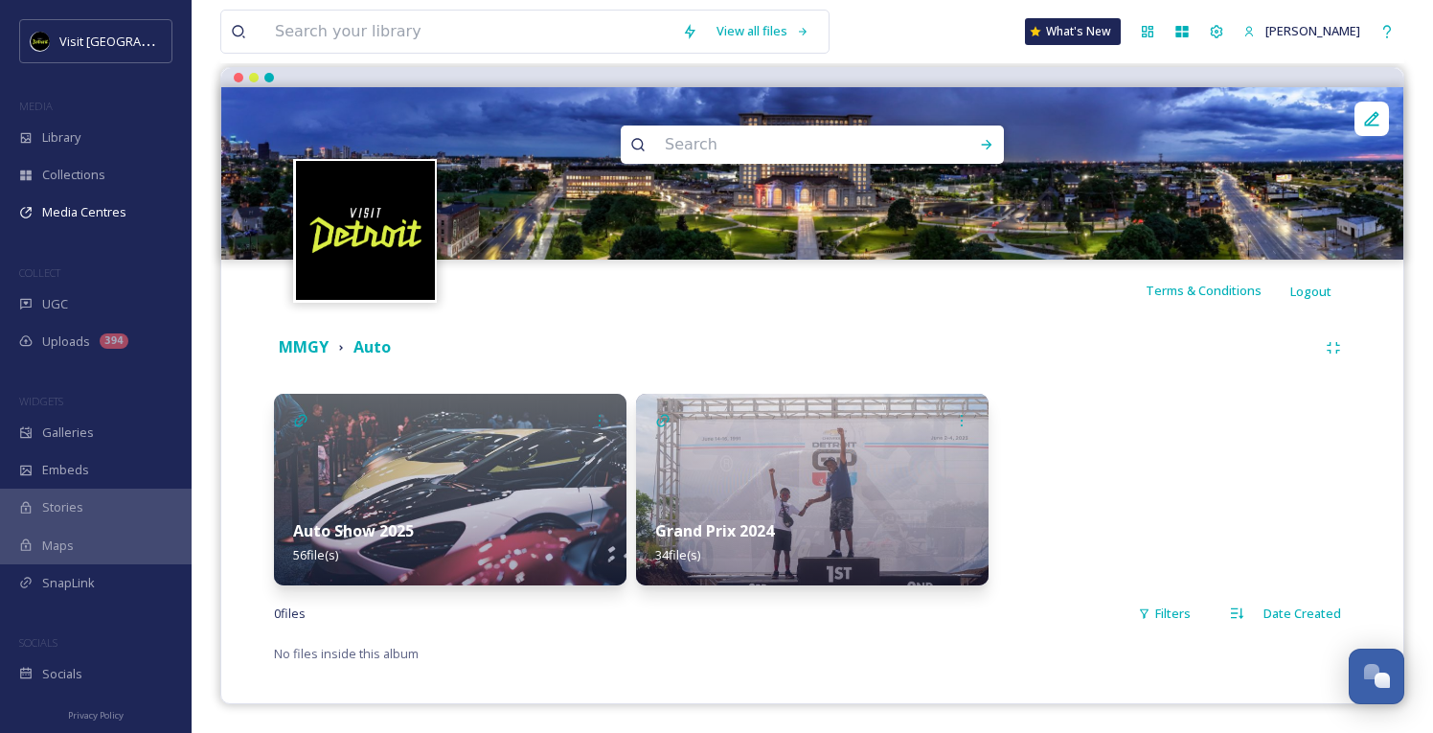
click at [814, 492] on img at bounding box center [812, 490] width 352 height 192
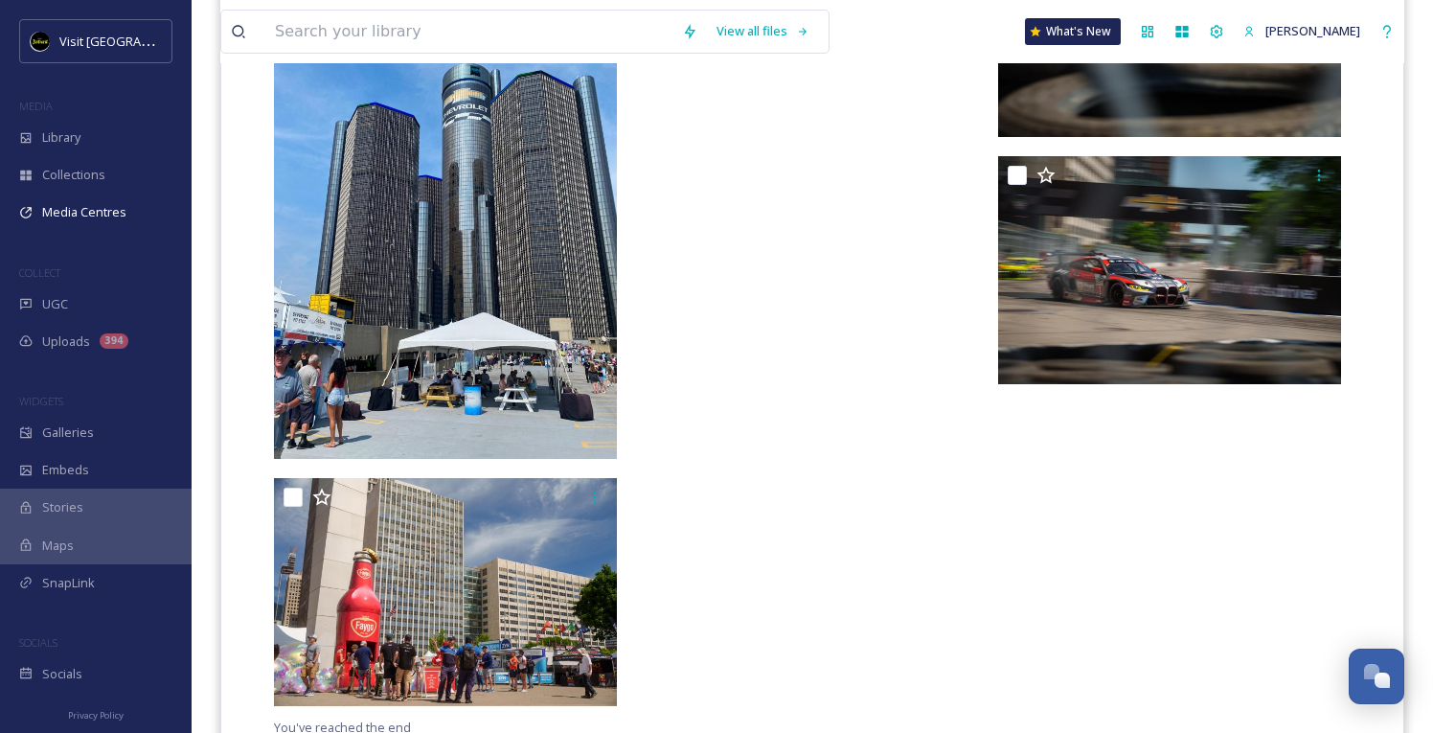
scroll to position [4213, 0]
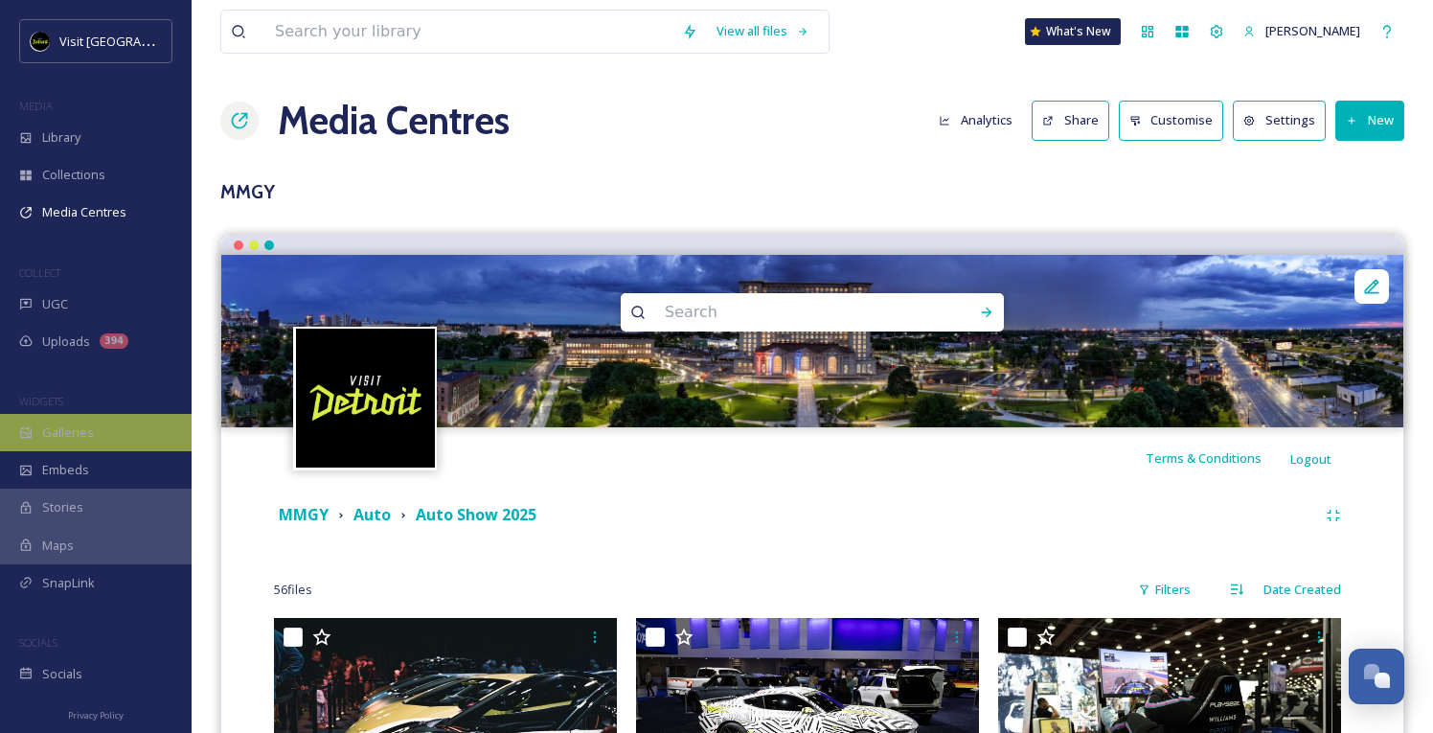
click at [53, 425] on span "Galleries" at bounding box center [68, 432] width 52 height 18
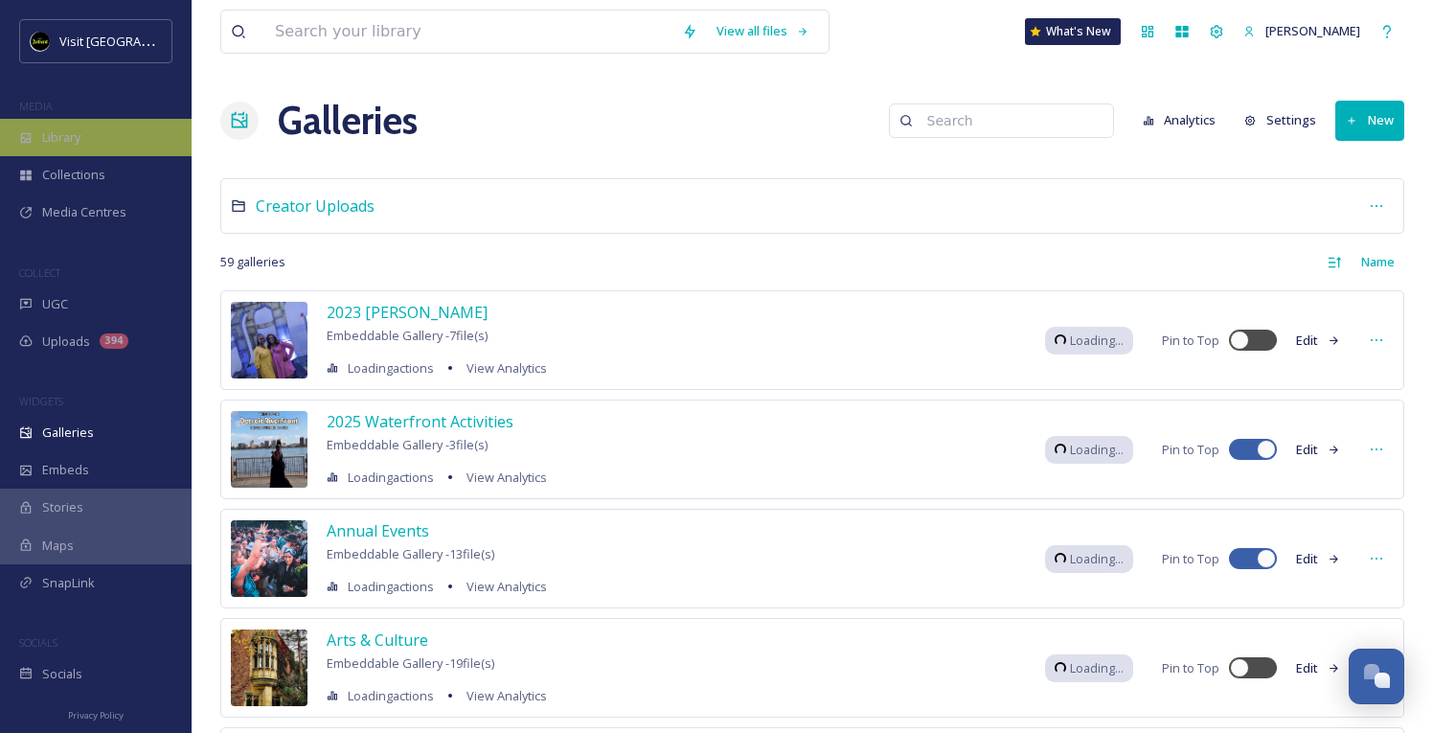
click at [75, 124] on div "Library" at bounding box center [96, 137] width 192 height 37
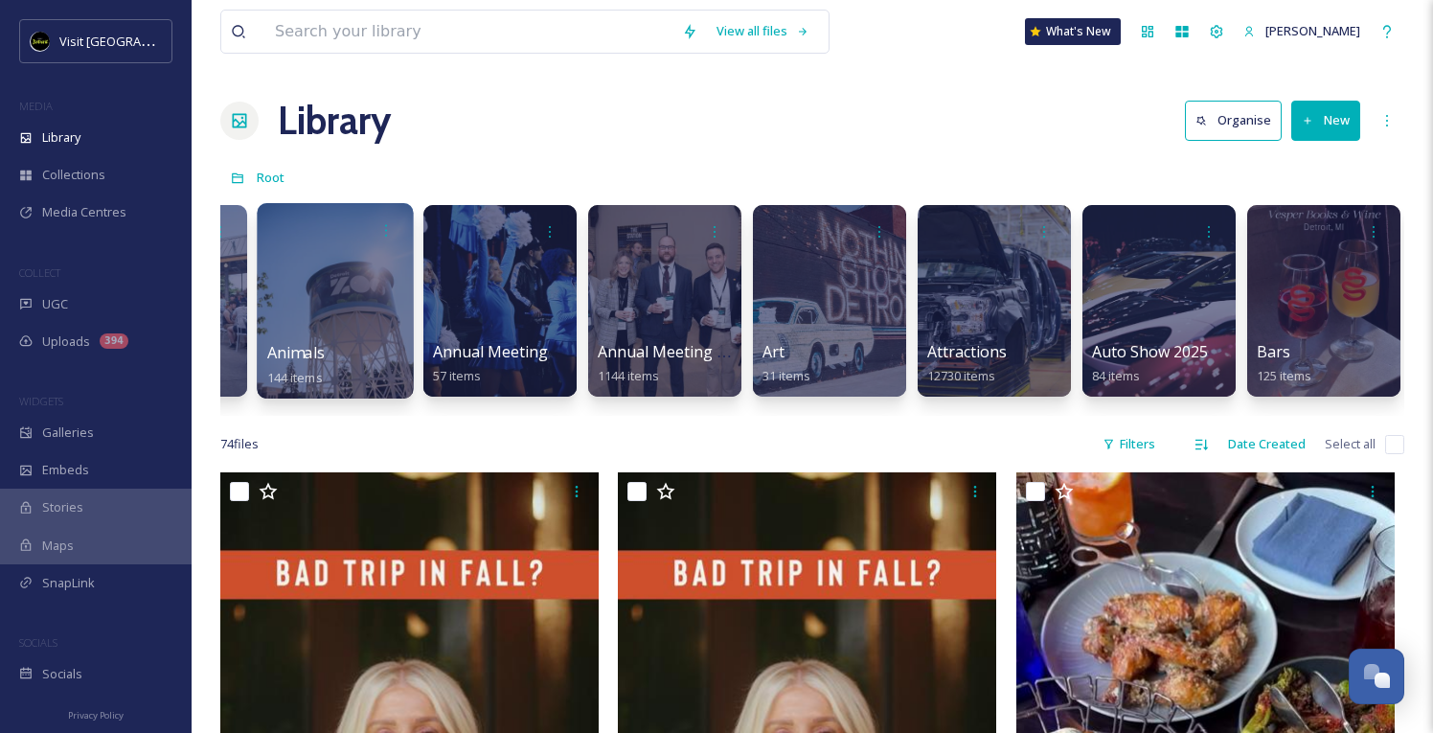
scroll to position [0, 283]
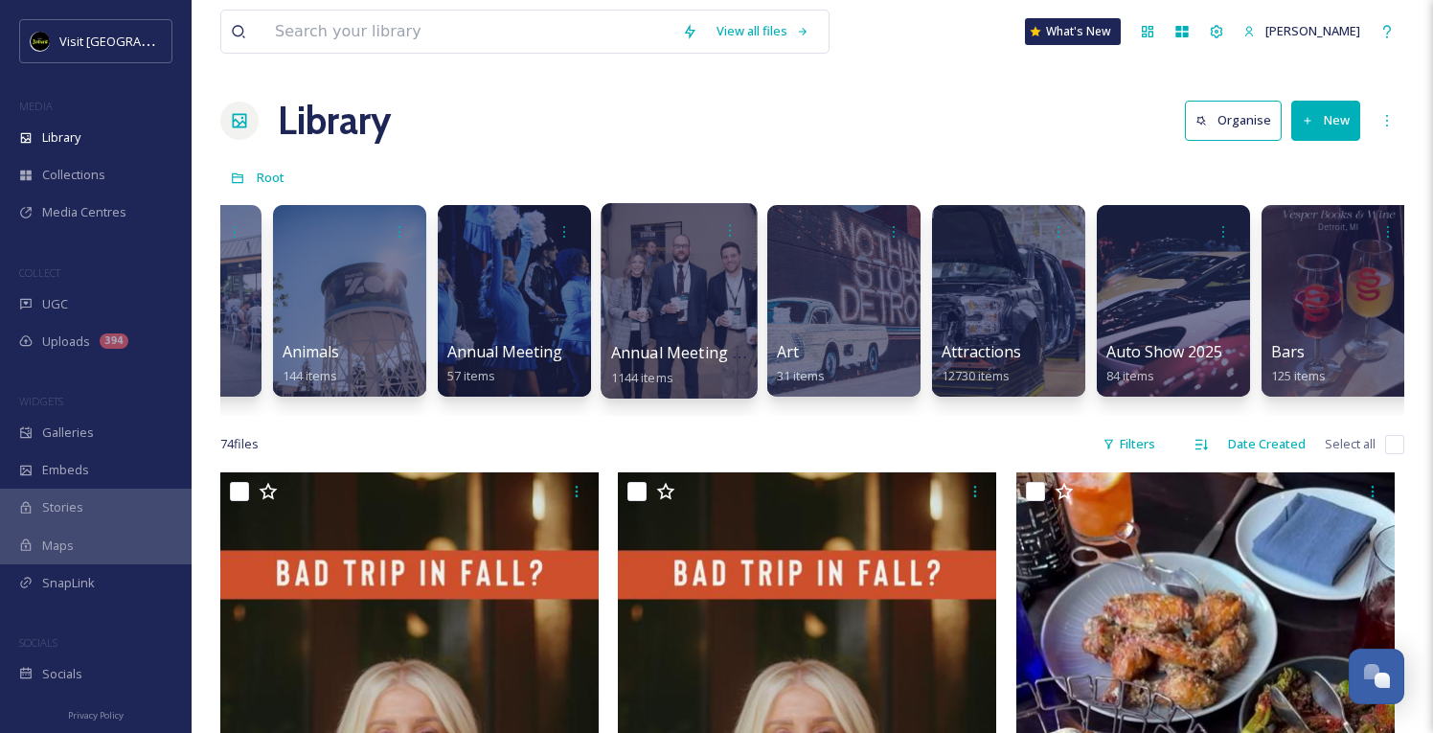
click at [684, 337] on div at bounding box center [678, 300] width 156 height 195
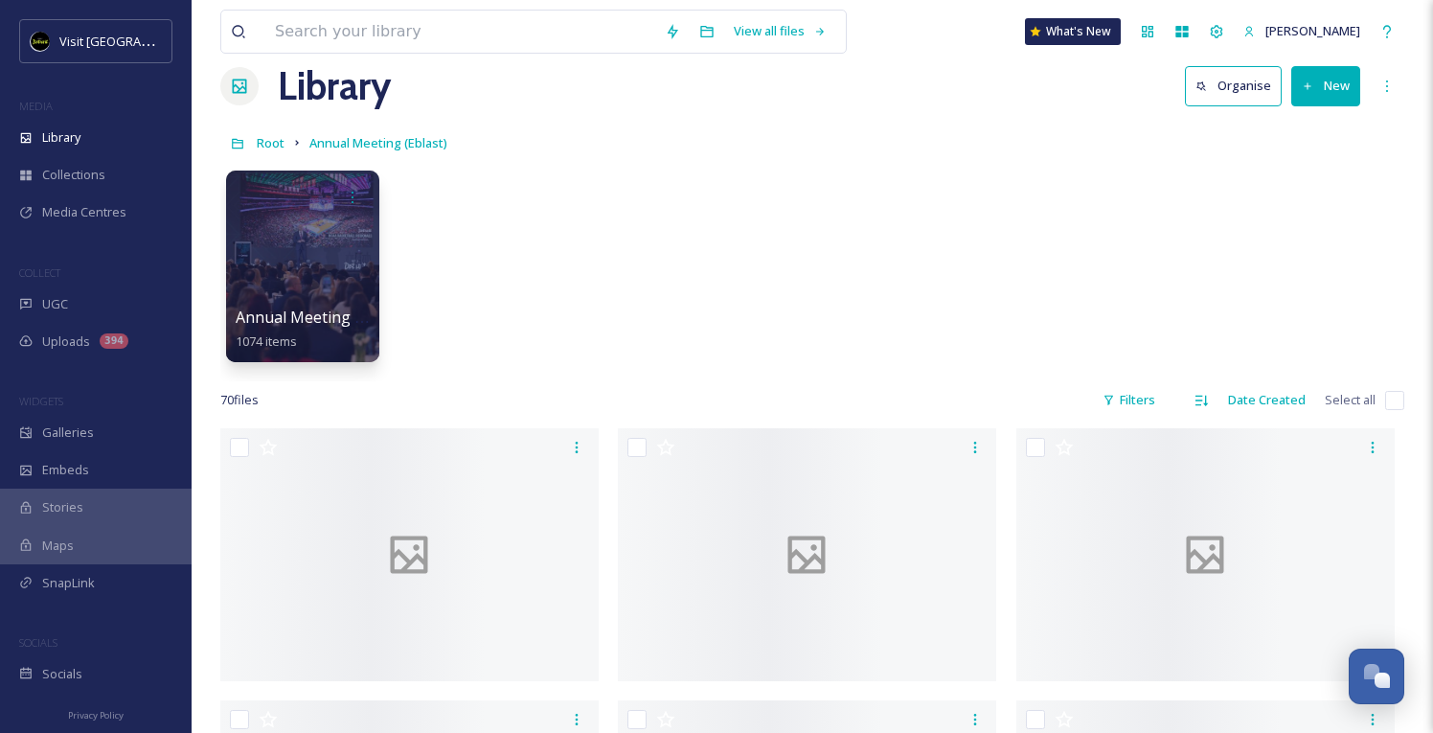
scroll to position [39, 0]
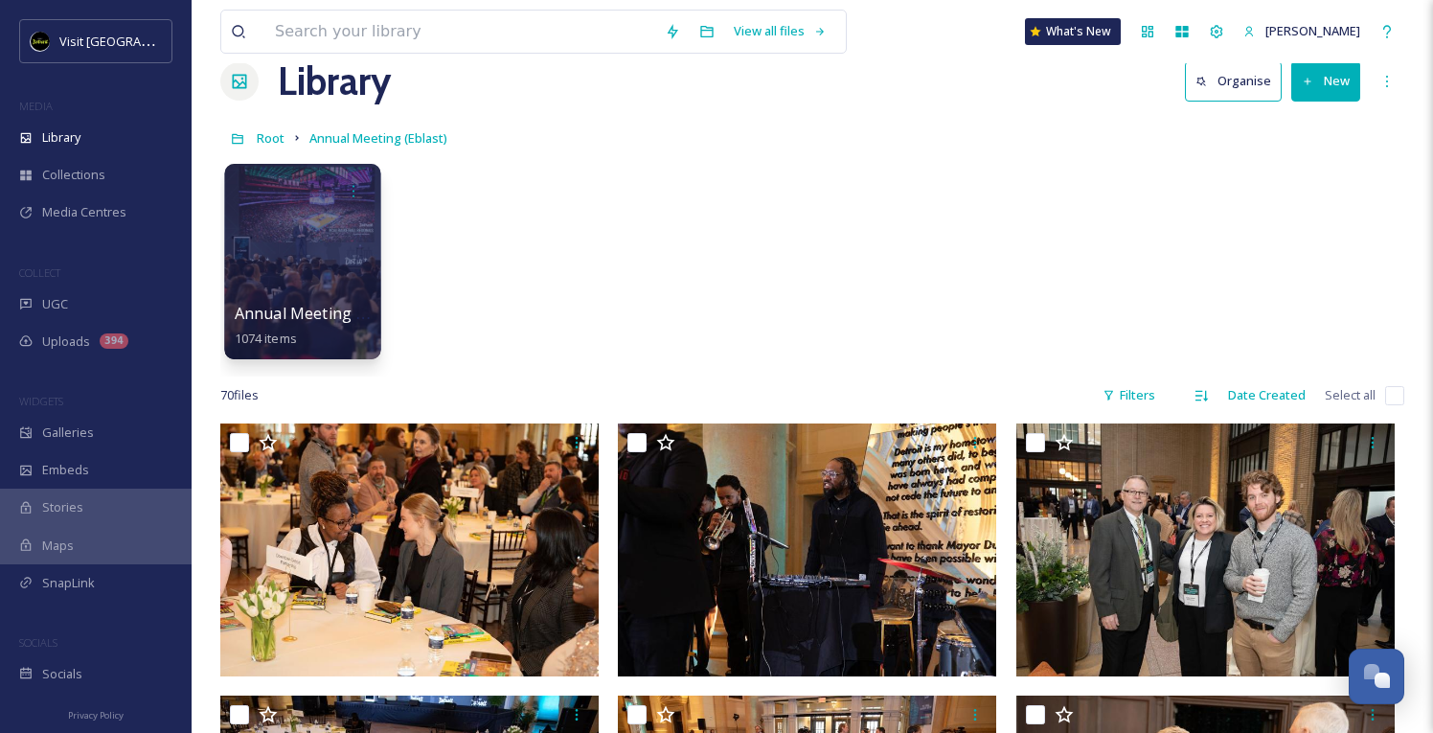
click at [359, 334] on div "Annual Meeting 2025 1074 items" at bounding box center [303, 326] width 137 height 48
click at [321, 267] on div at bounding box center [302, 261] width 156 height 195
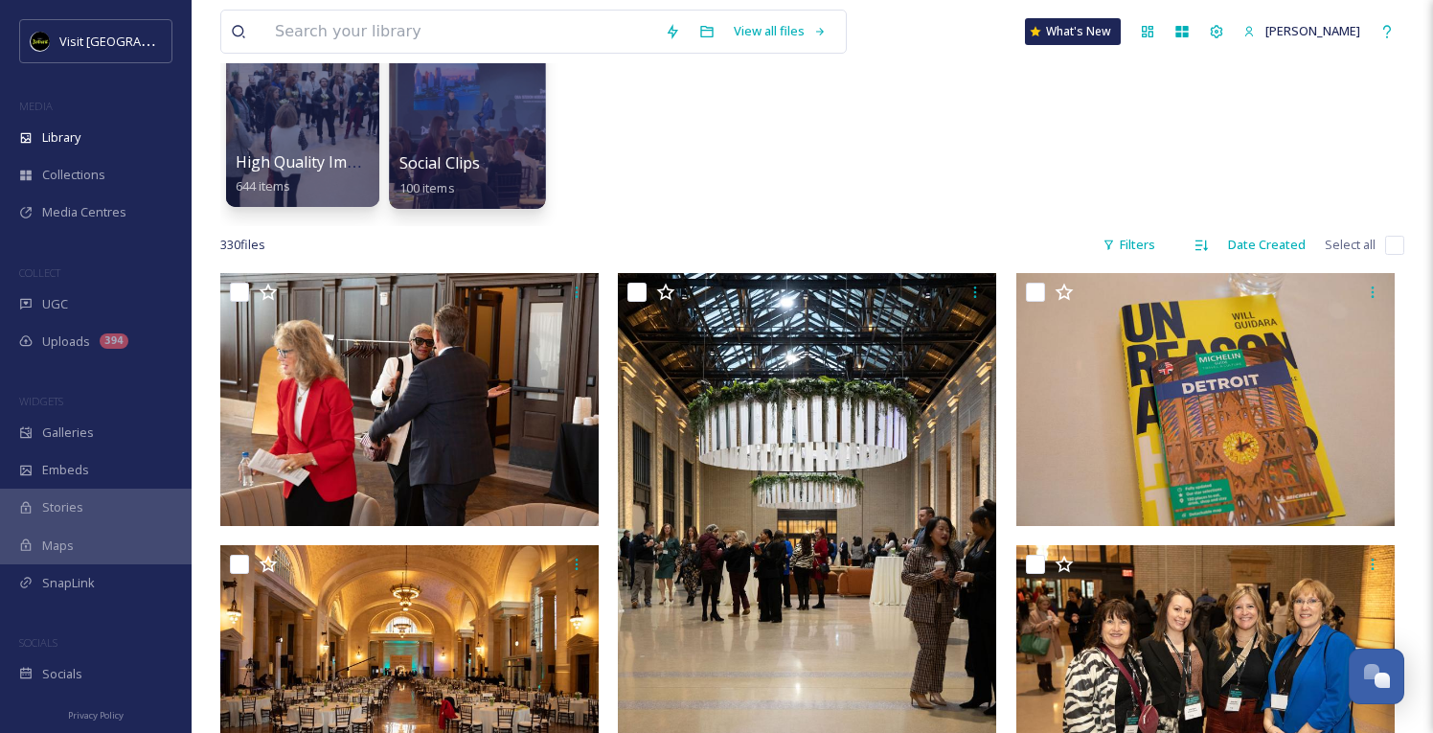
scroll to position [210, 0]
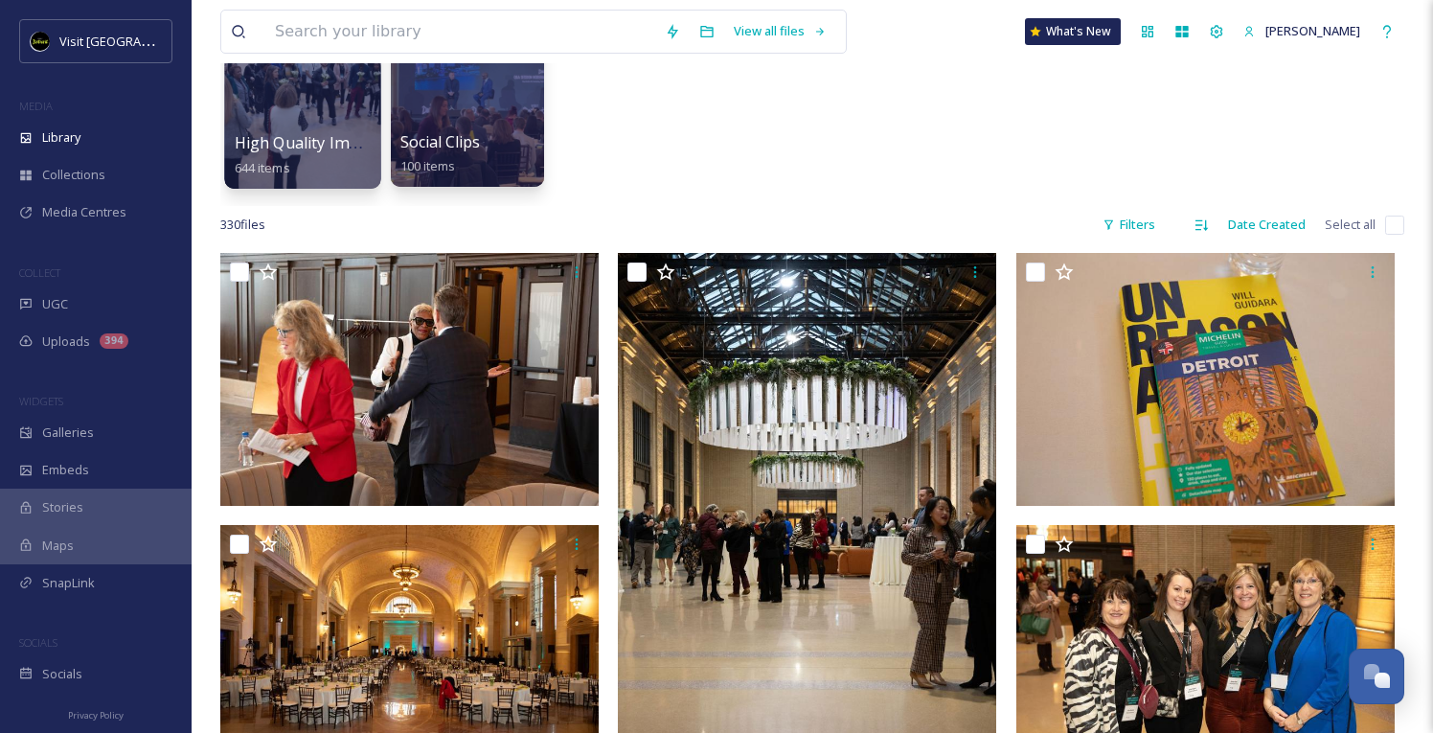
click at [315, 161] on div "High Quality Images 644 items" at bounding box center [303, 155] width 137 height 48
click at [311, 113] on div at bounding box center [302, 90] width 156 height 195
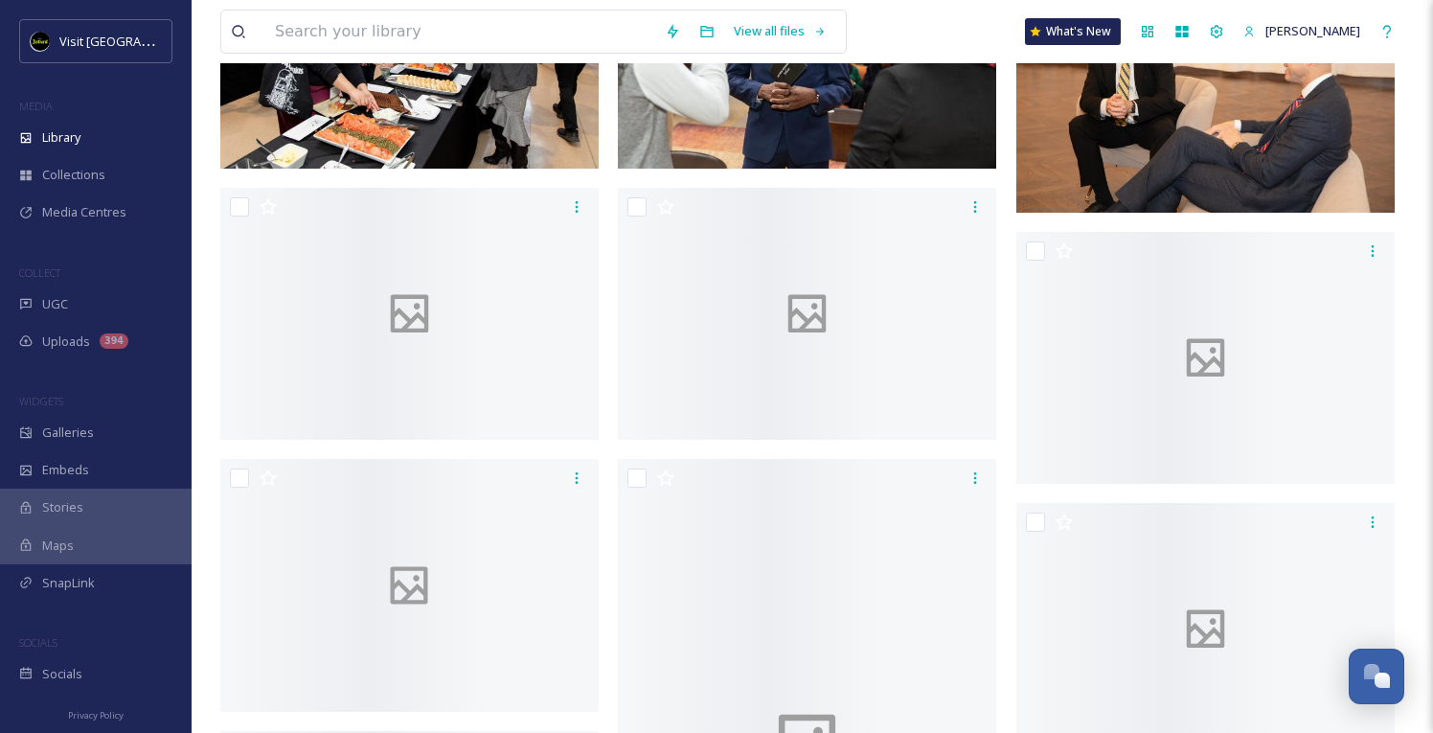
scroll to position [10896, 0]
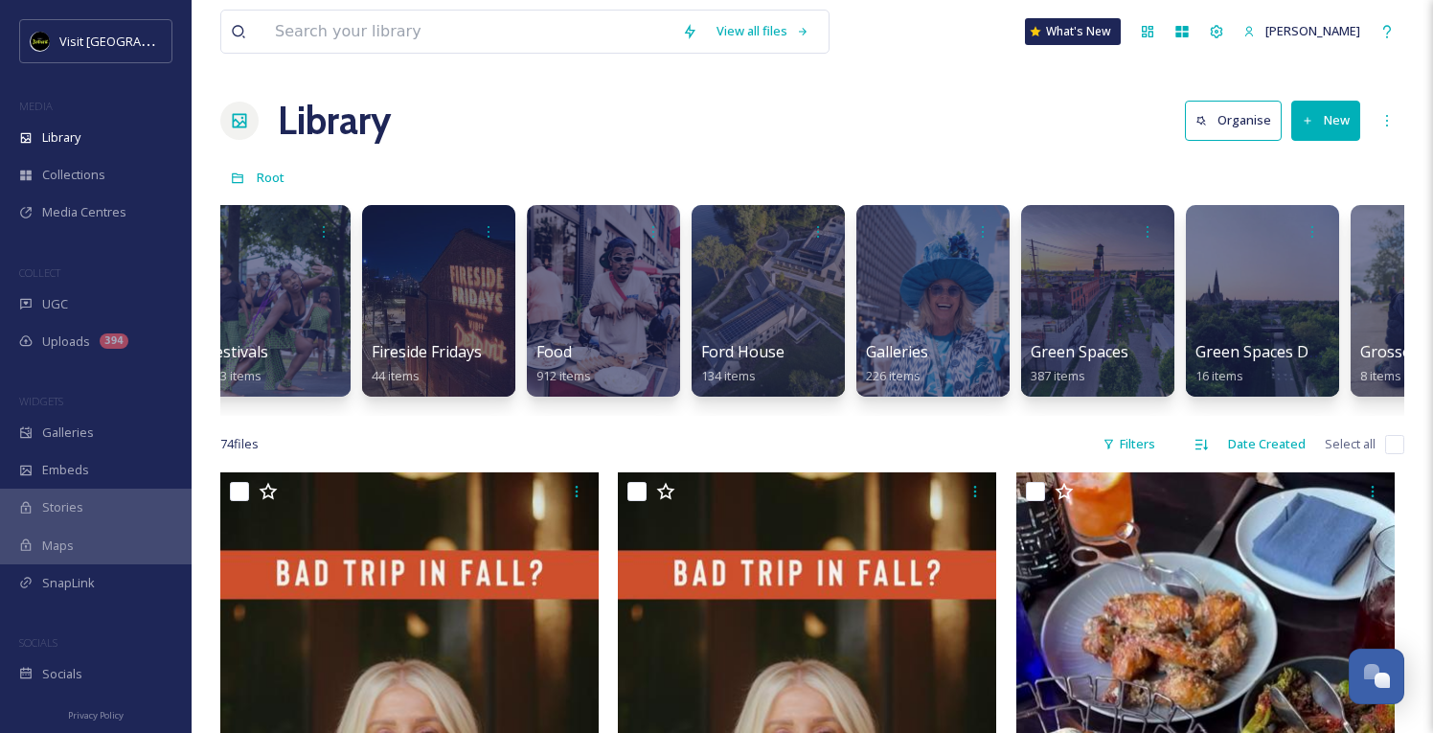
scroll to position [0, 2993]
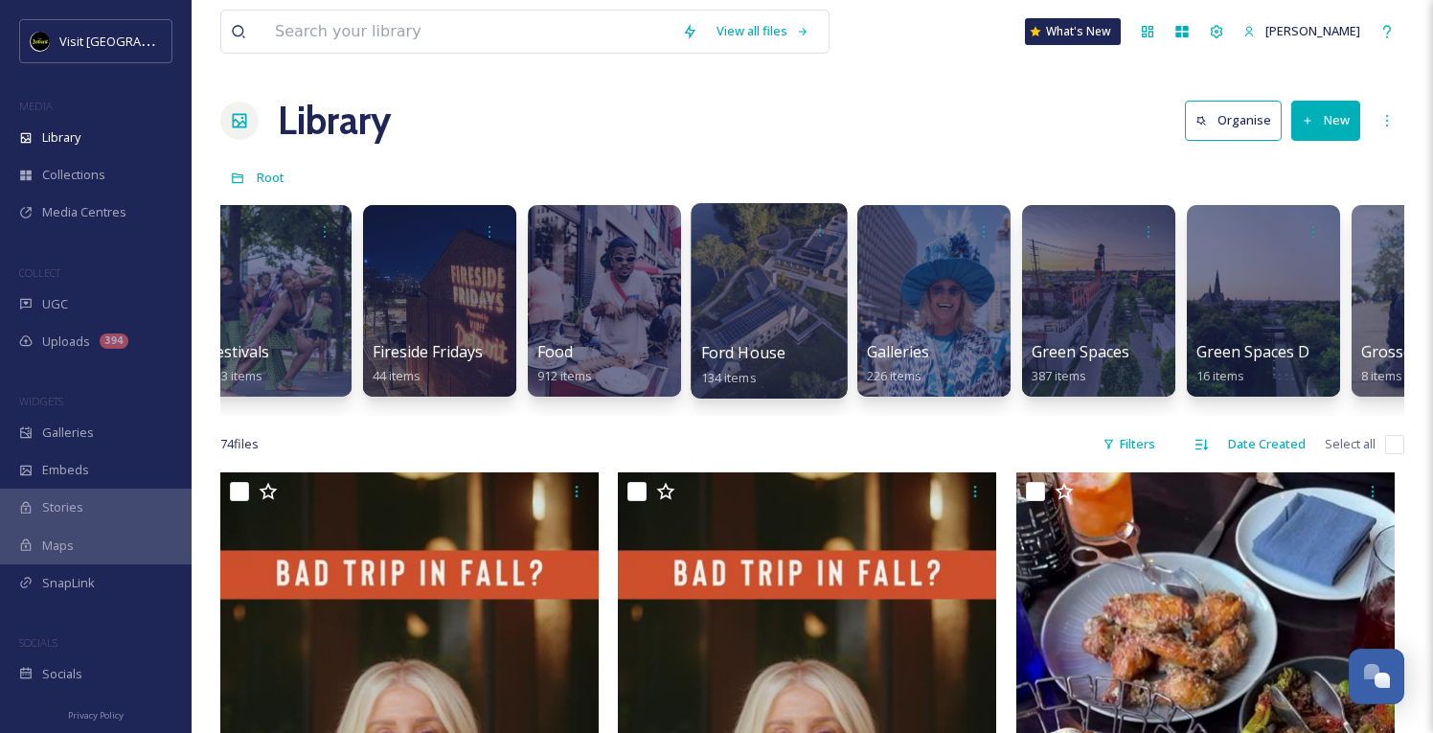
click at [748, 315] on div at bounding box center [769, 300] width 156 height 195
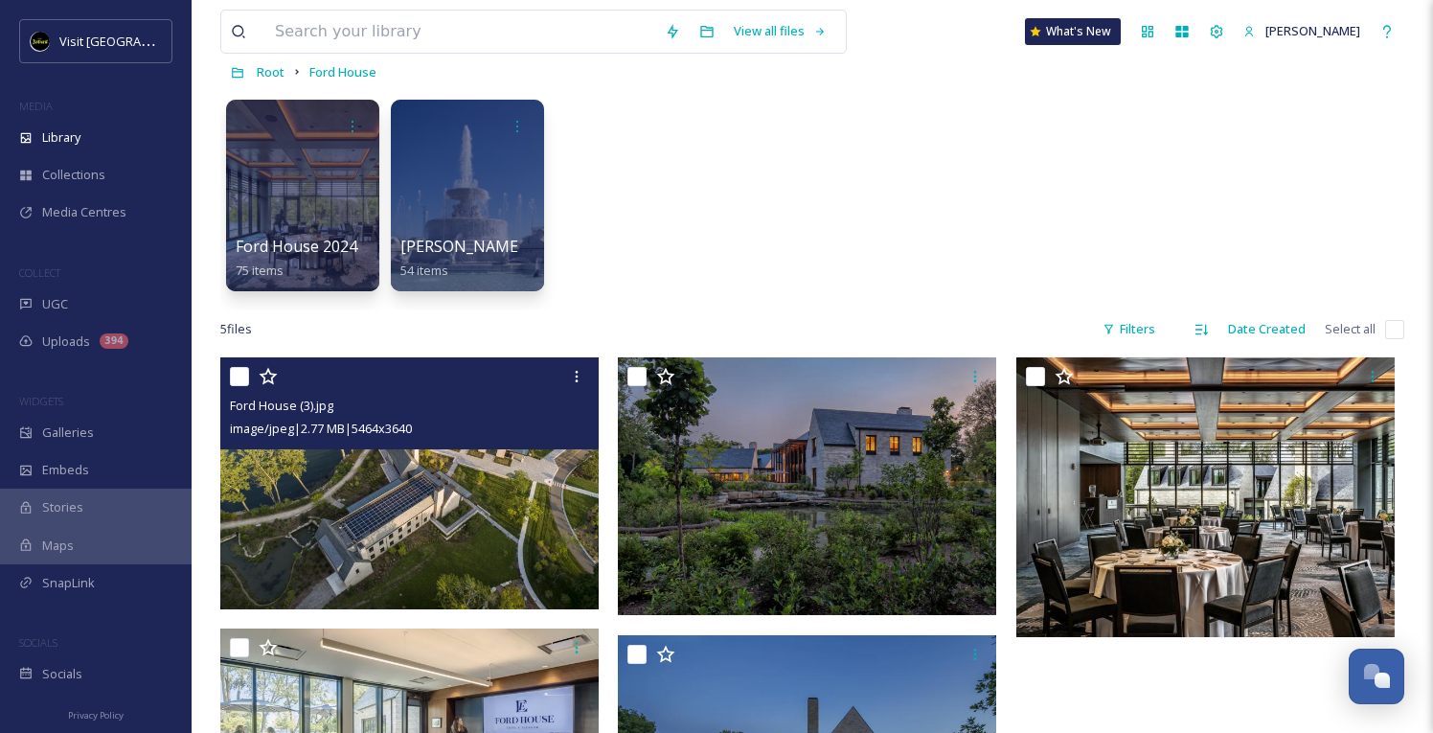
scroll to position [61, 0]
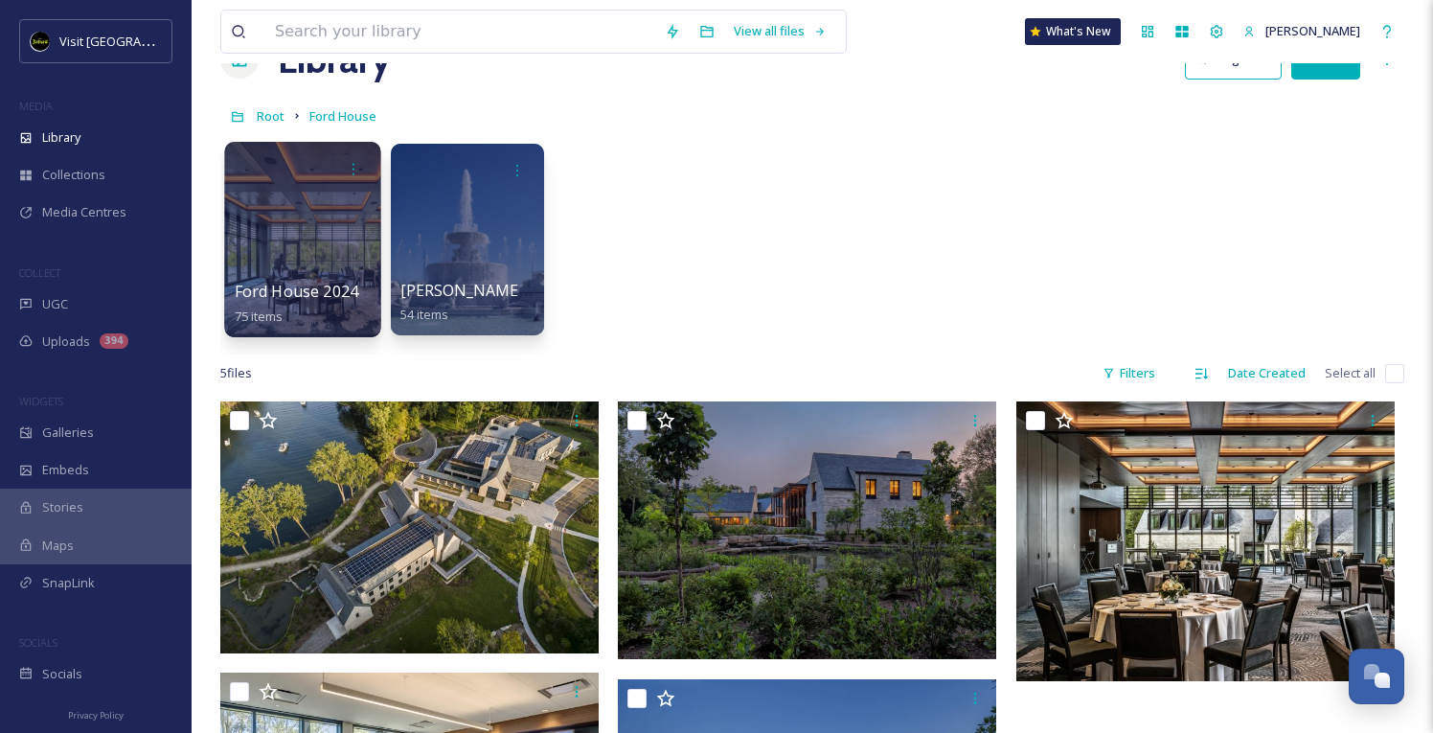
click at [326, 225] on div at bounding box center [302, 239] width 156 height 195
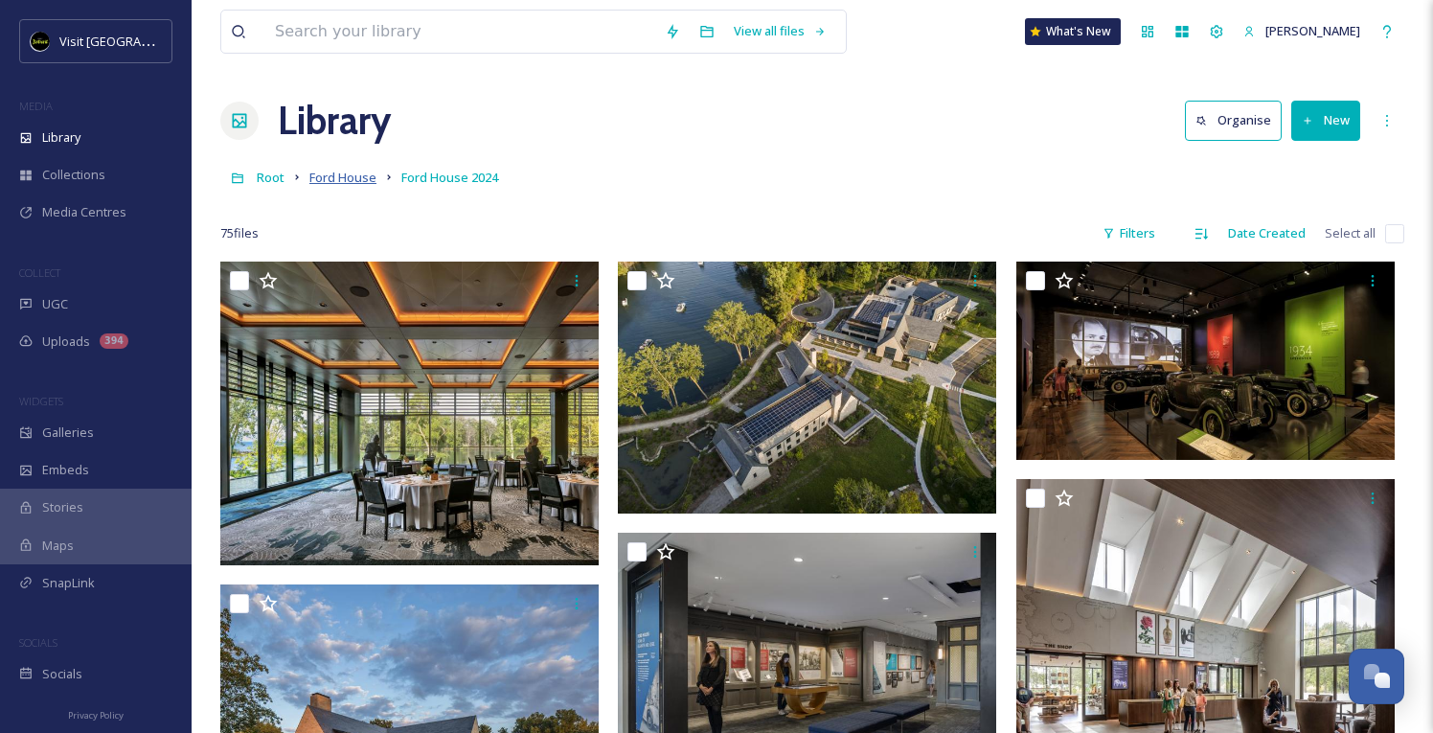
click at [348, 186] on link "Ford House" at bounding box center [342, 177] width 67 height 23
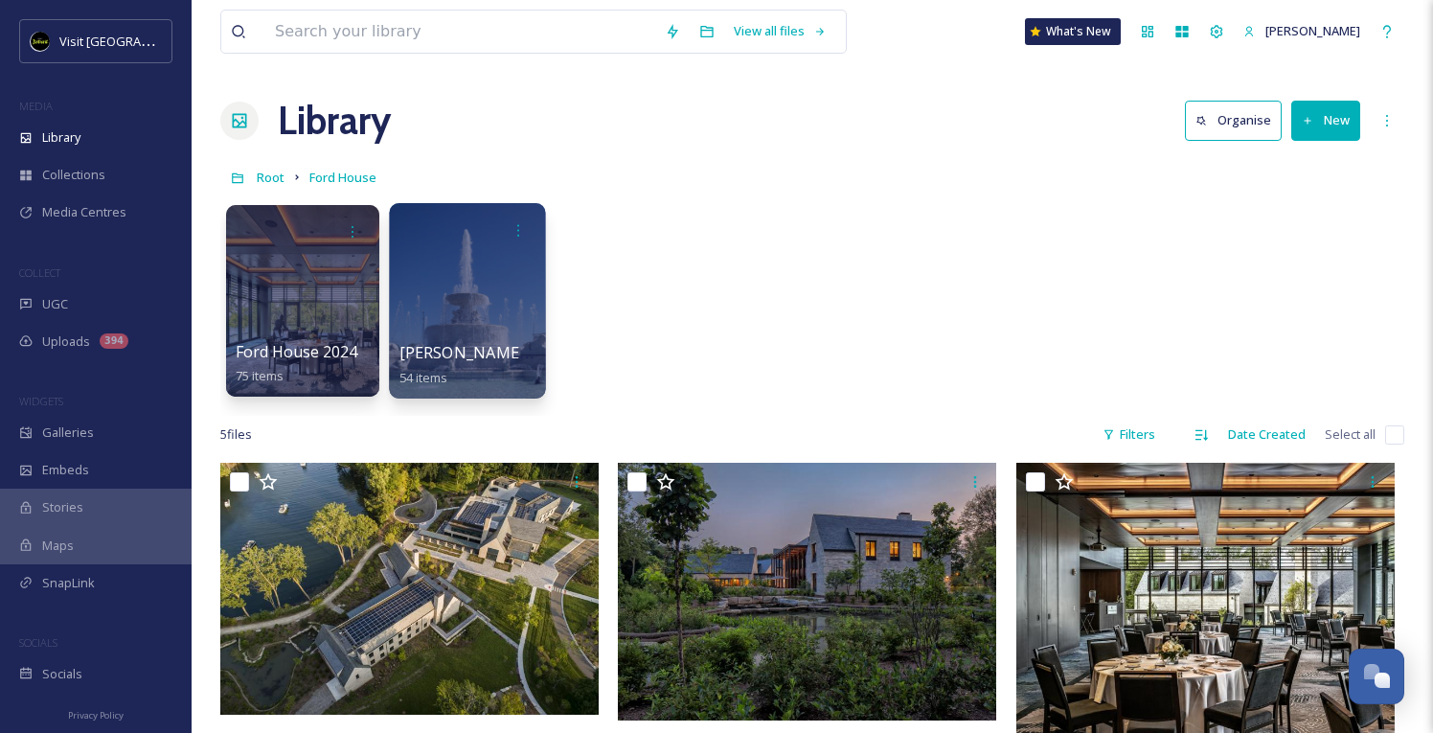
click at [486, 353] on span "[PERSON_NAME] Fam Visit" at bounding box center [496, 352] width 194 height 21
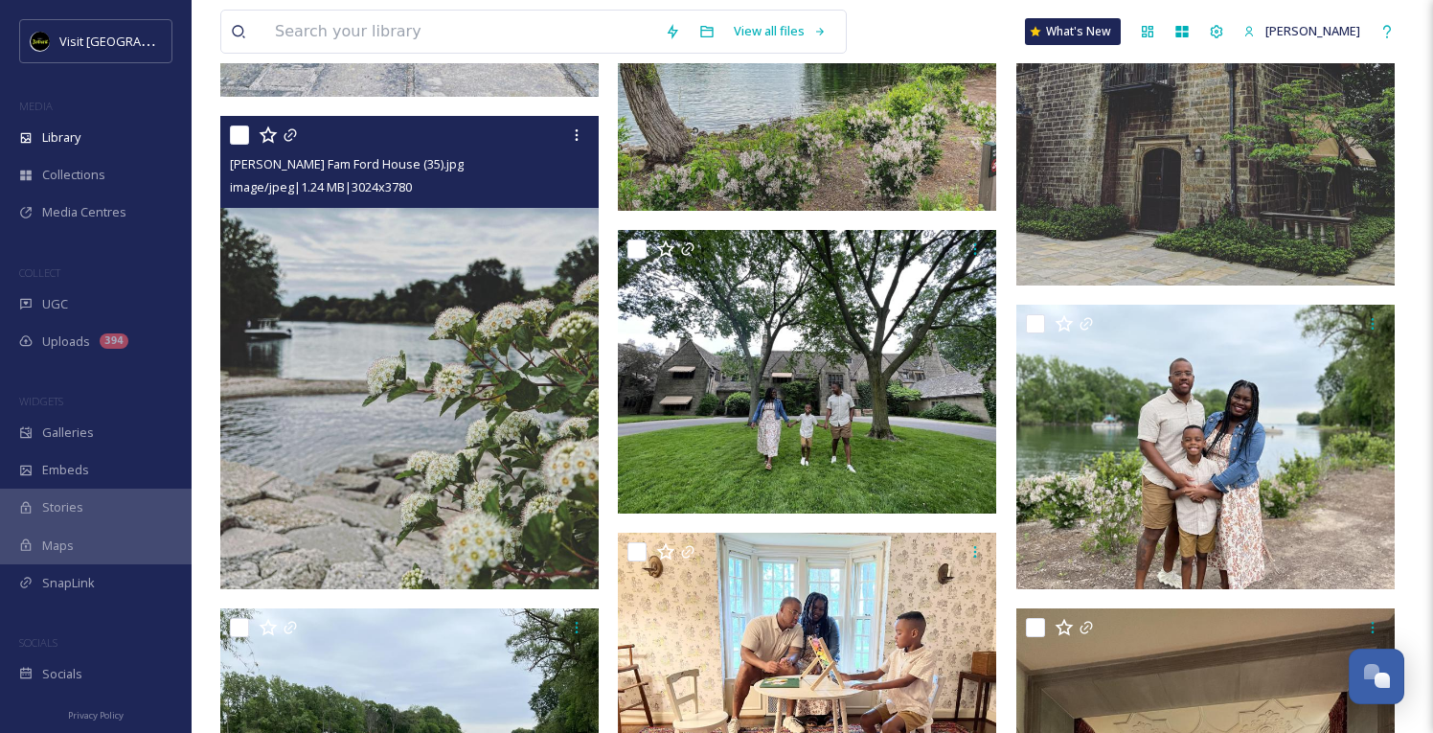
scroll to position [1614, 0]
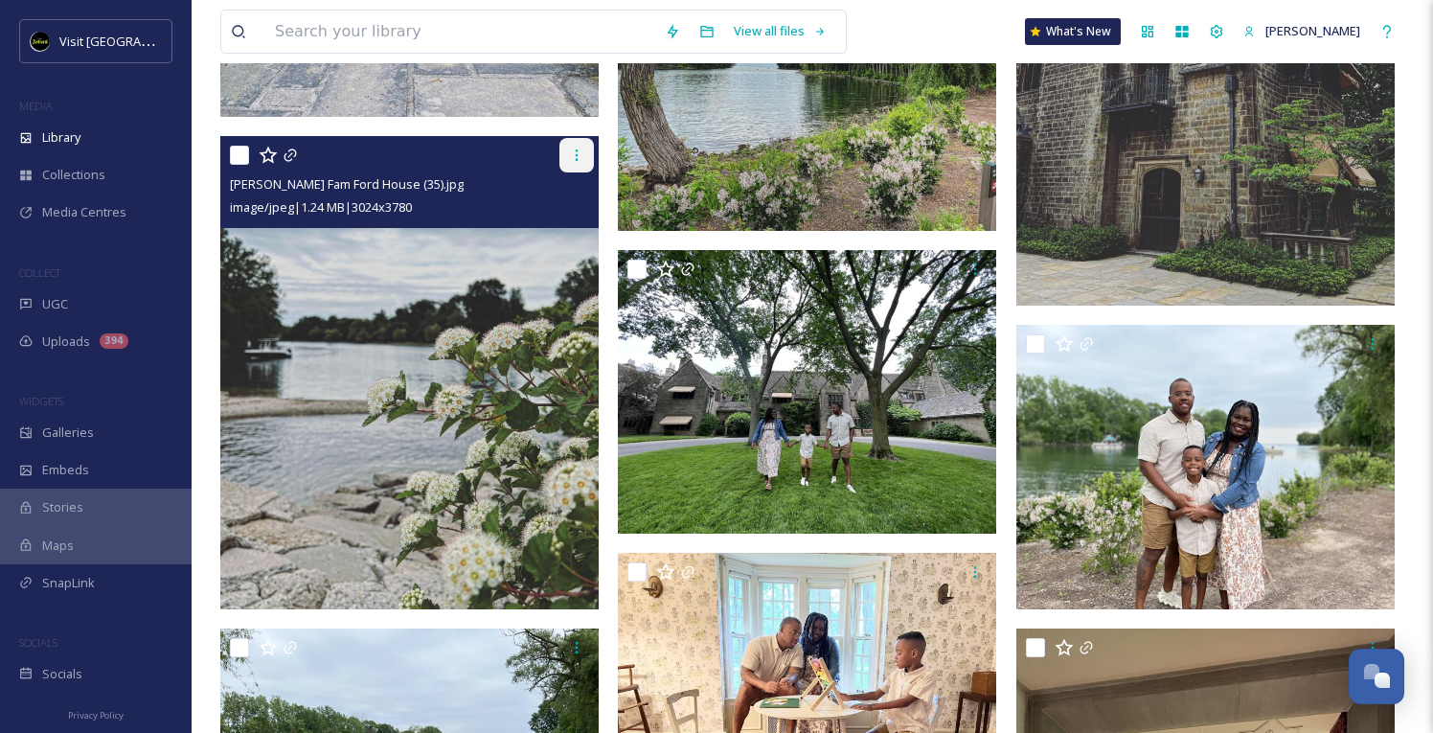
click at [577, 149] on icon at bounding box center [577, 154] width 3 height 11
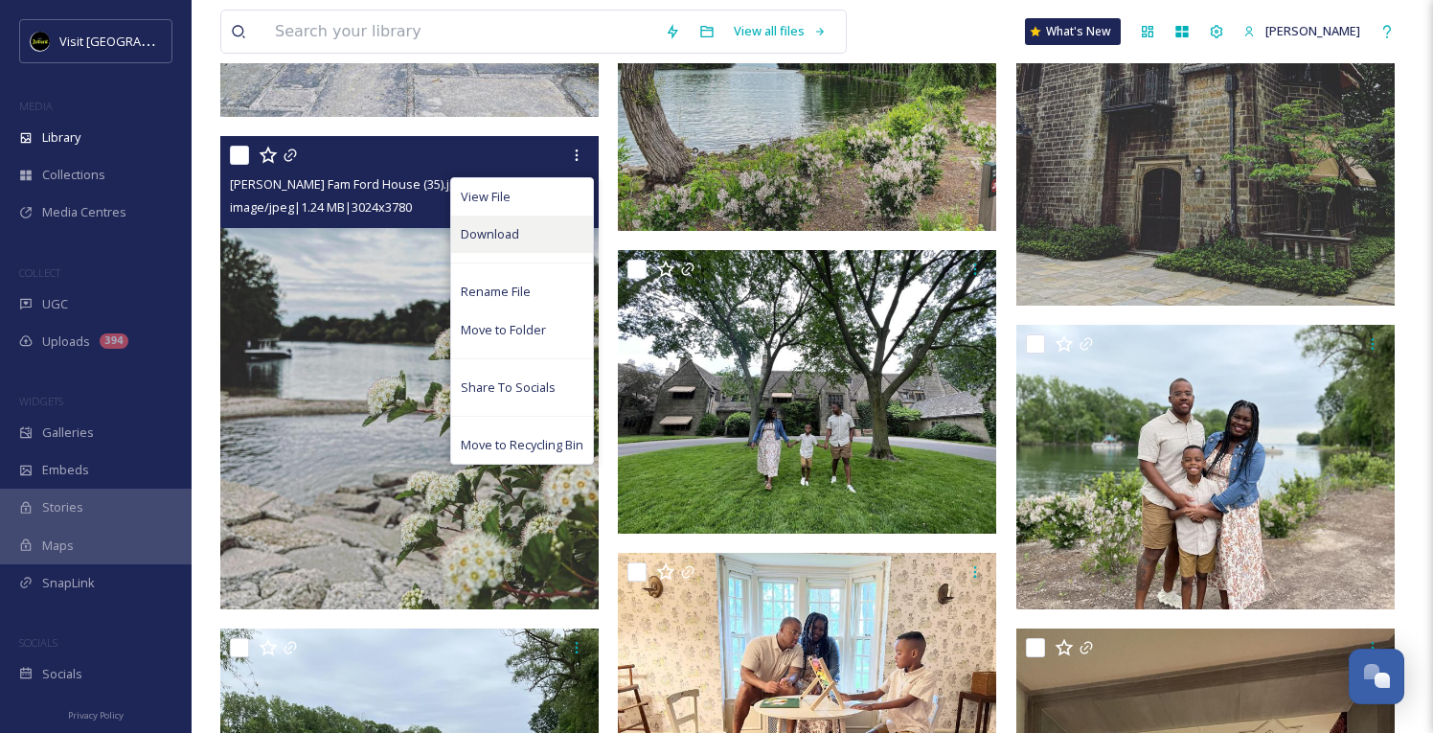
click at [532, 233] on div "Download" at bounding box center [522, 233] width 142 height 37
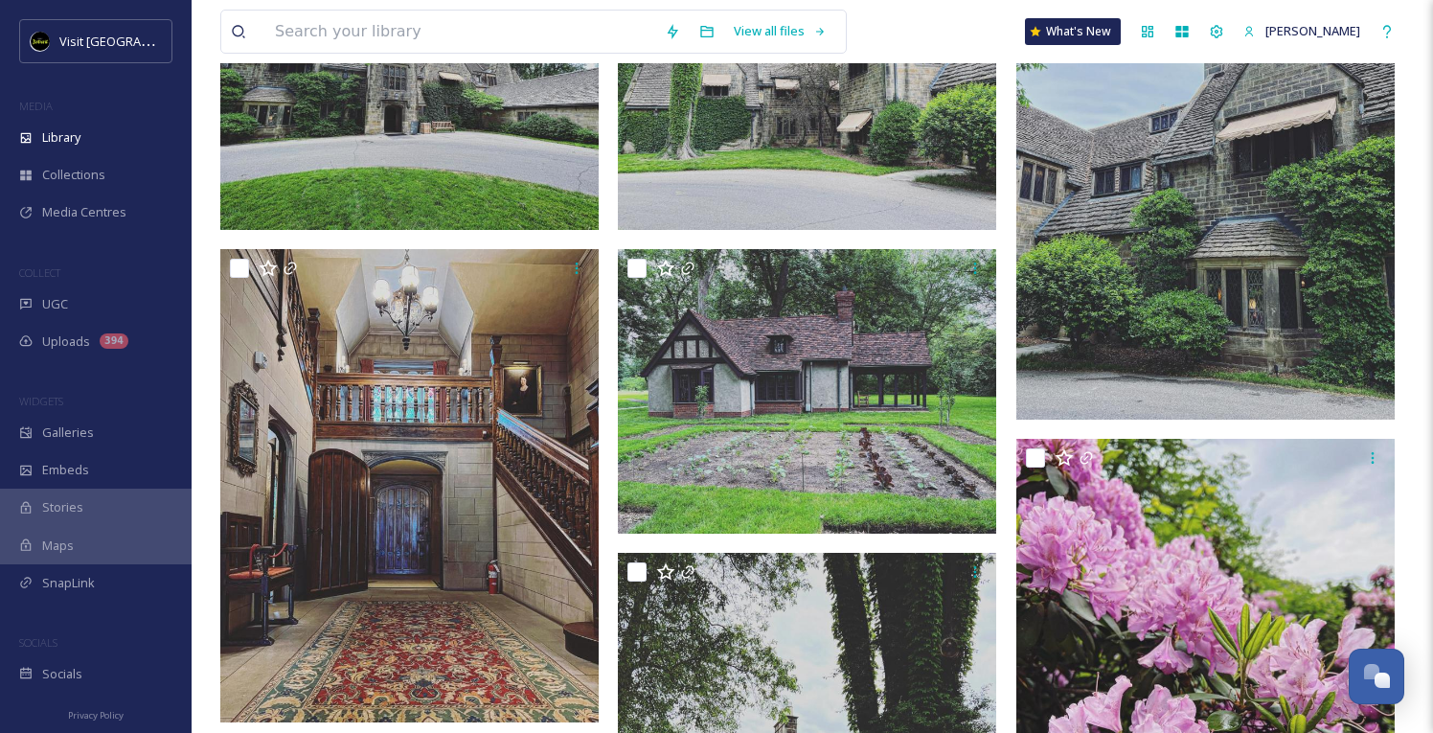
scroll to position [0, 0]
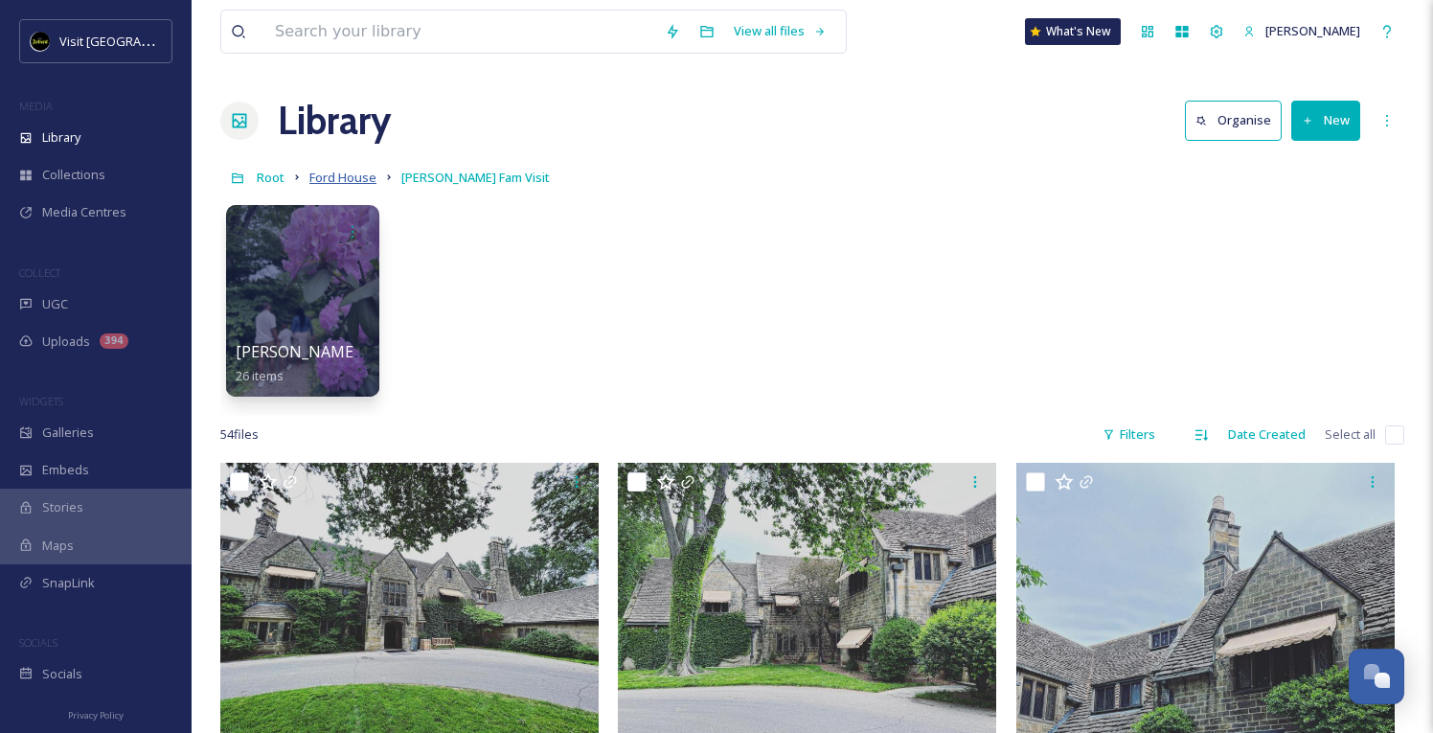
click at [315, 182] on span "Ford House" at bounding box center [342, 177] width 67 height 17
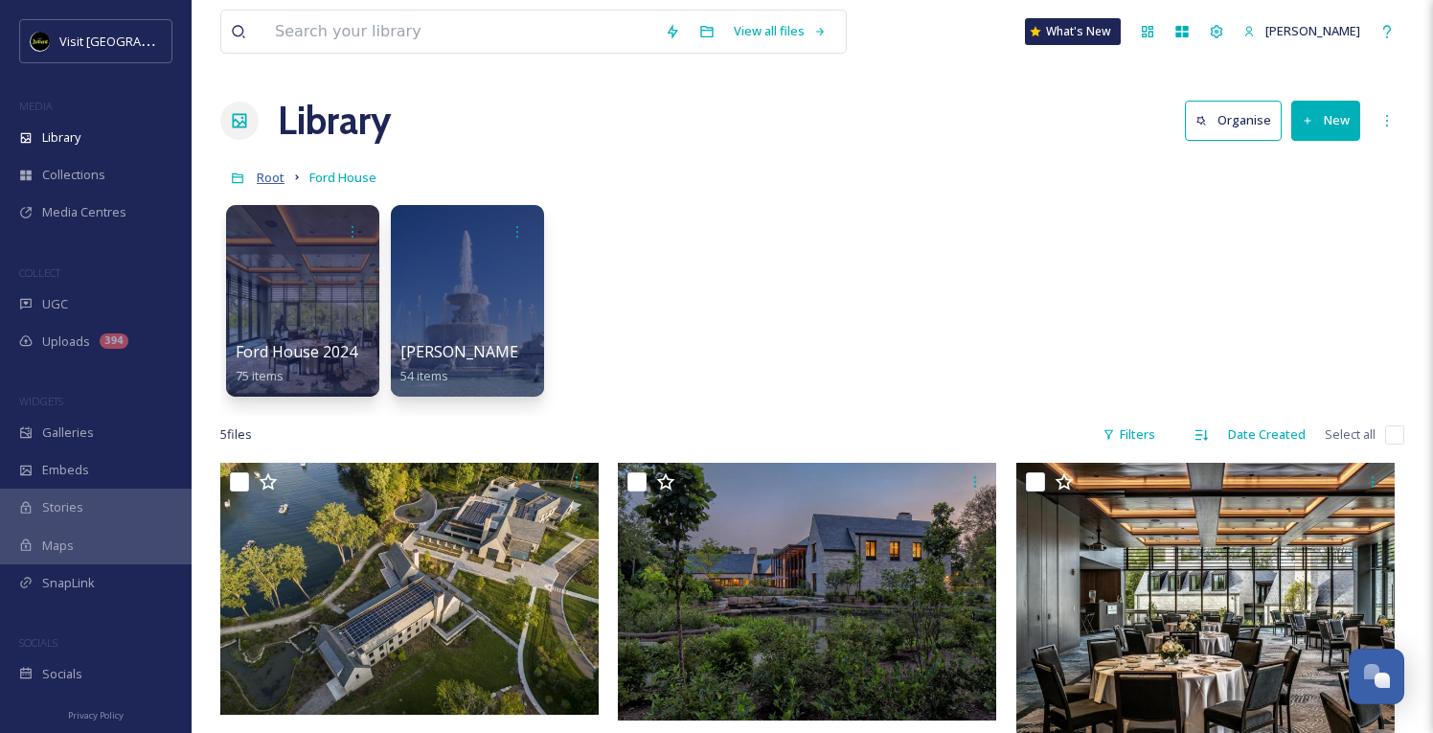
click at [274, 181] on span "Root" at bounding box center [271, 177] width 28 height 17
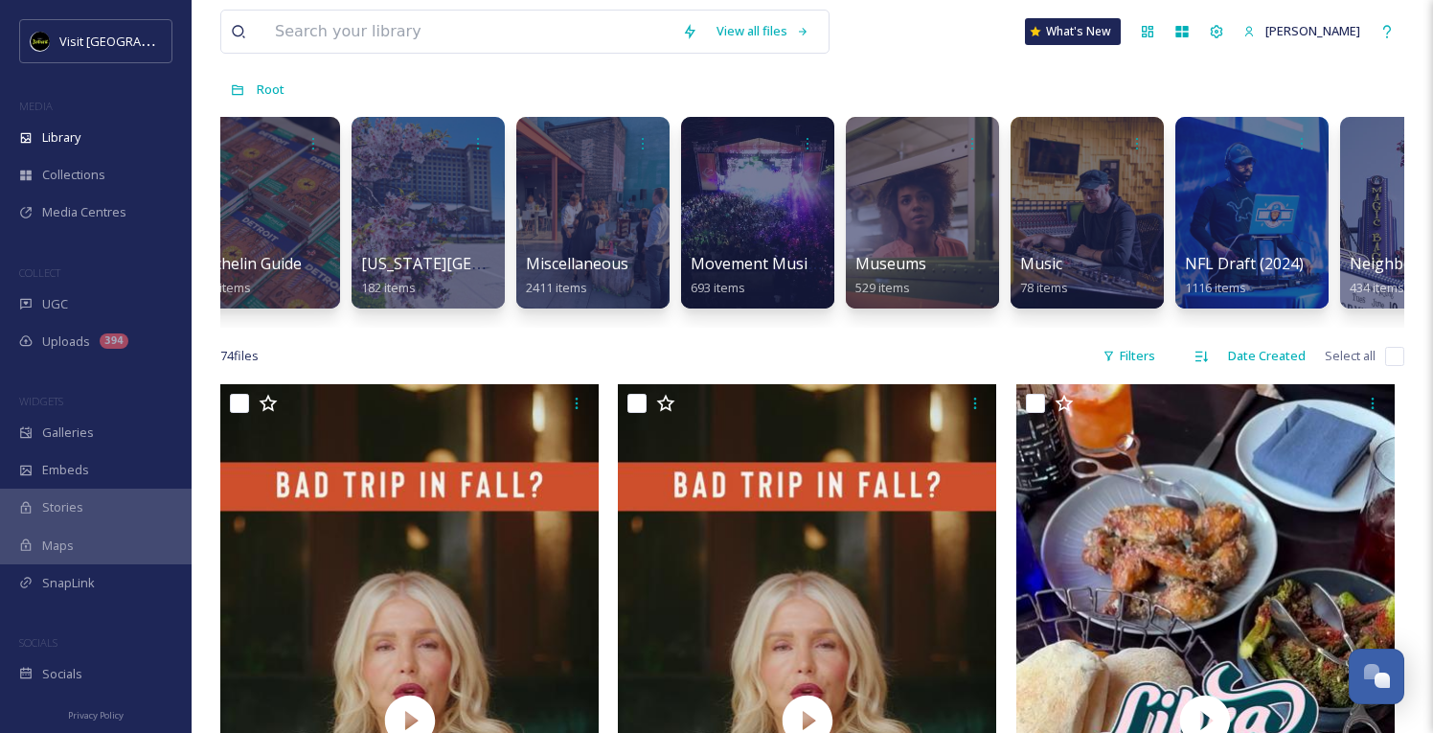
scroll to position [0, 5643]
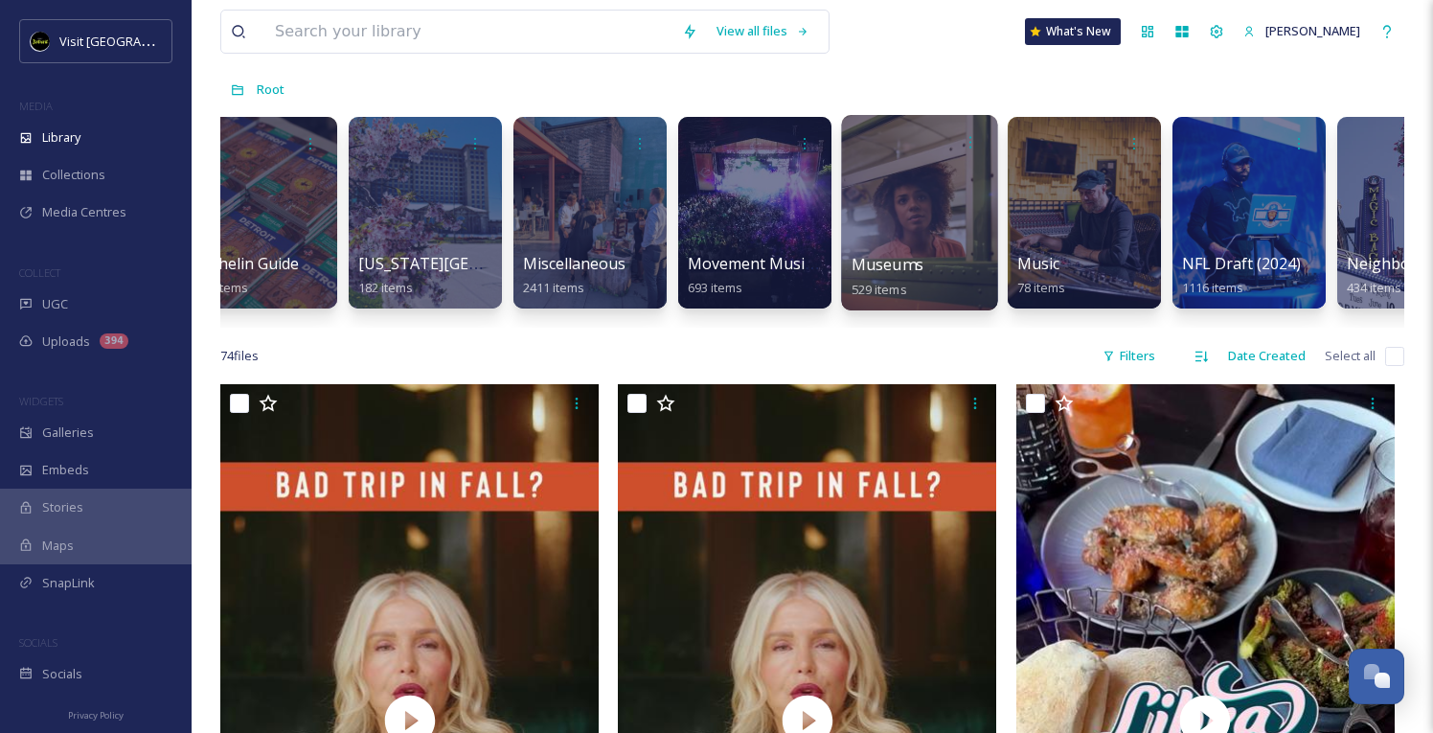
click at [898, 245] on div at bounding box center [919, 212] width 156 height 195
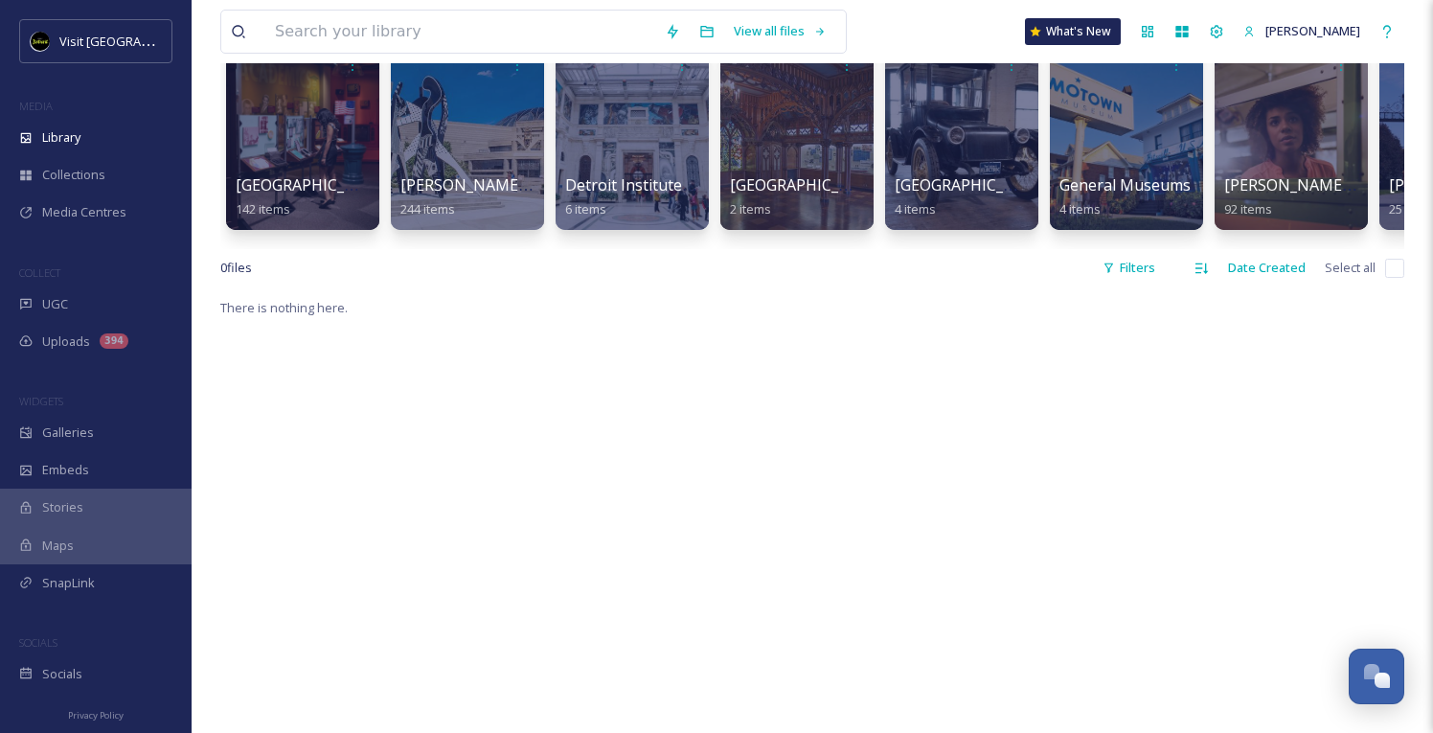
scroll to position [168, 0]
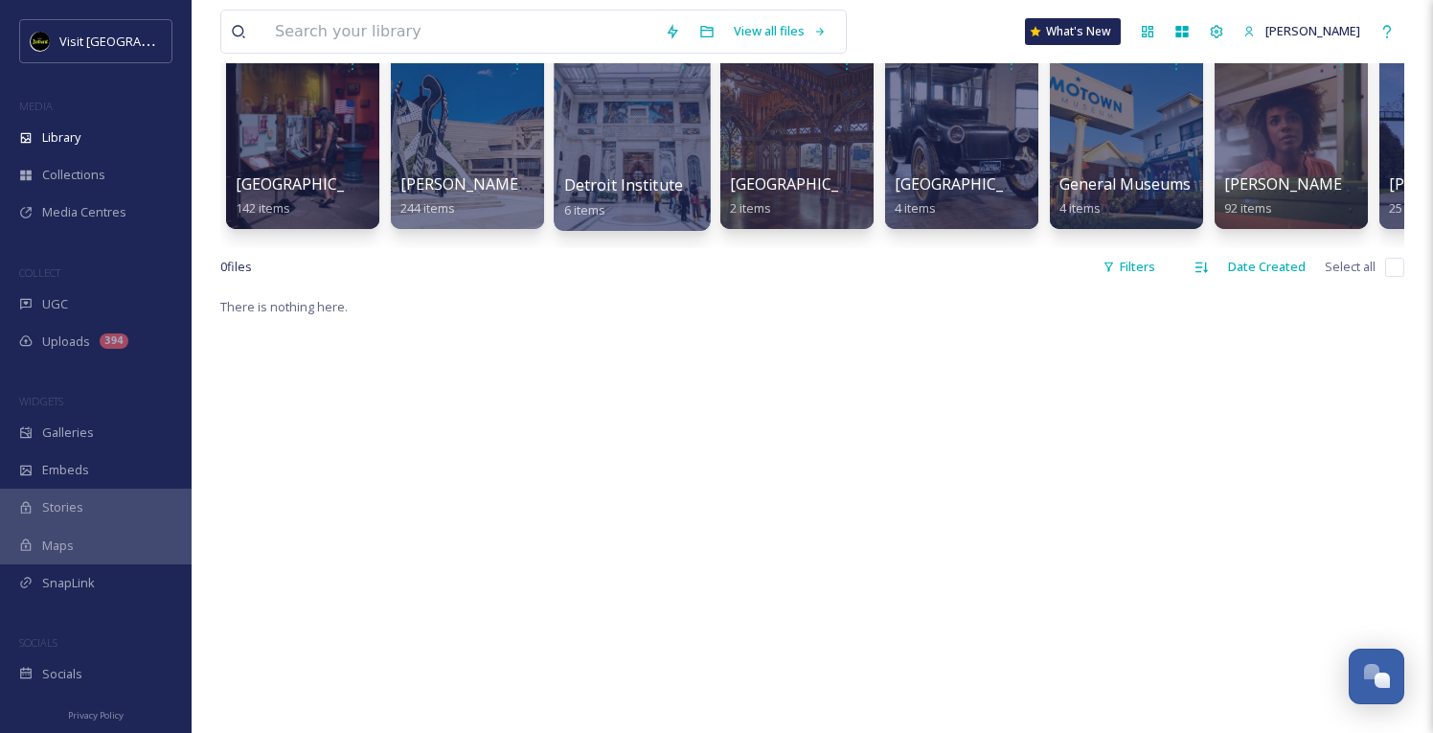
click at [635, 137] on div at bounding box center [632, 132] width 156 height 195
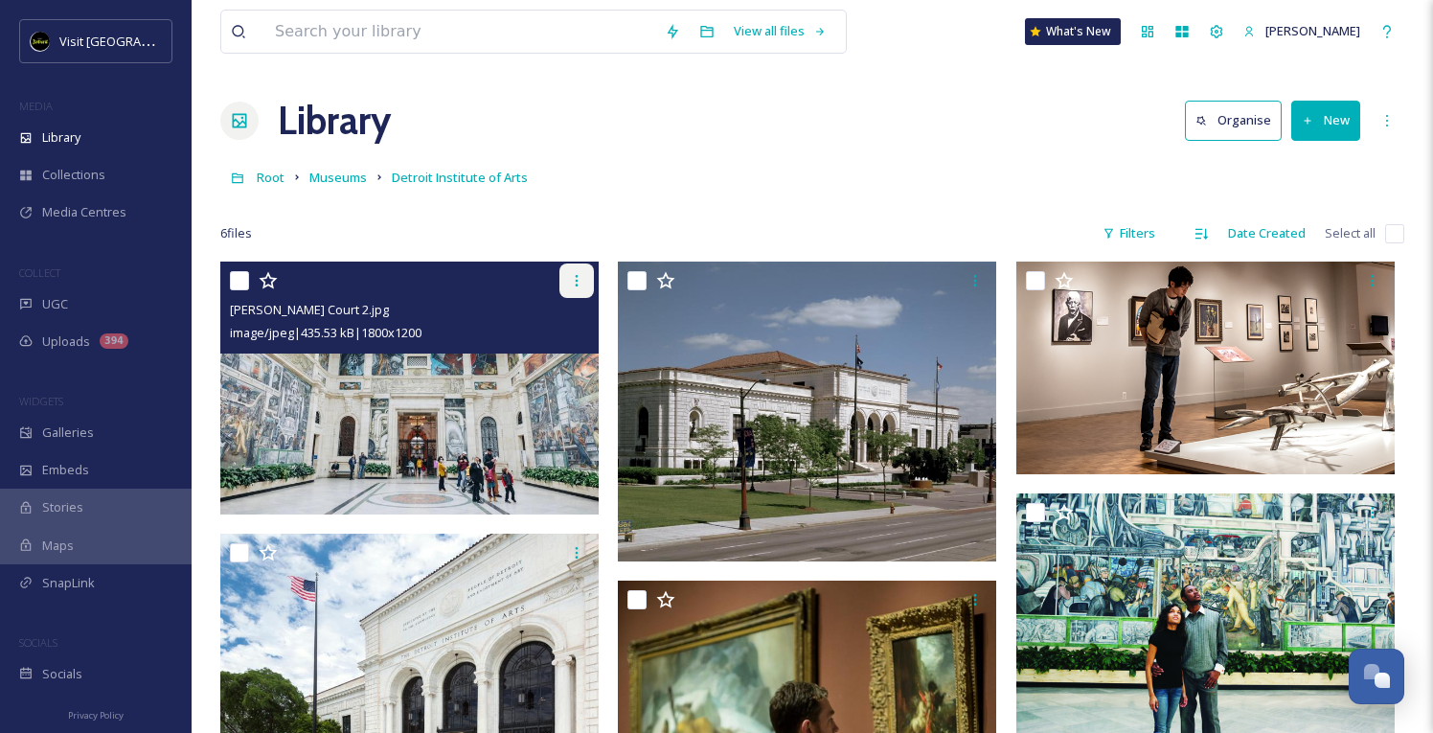
click at [588, 288] on div at bounding box center [576, 280] width 34 height 34
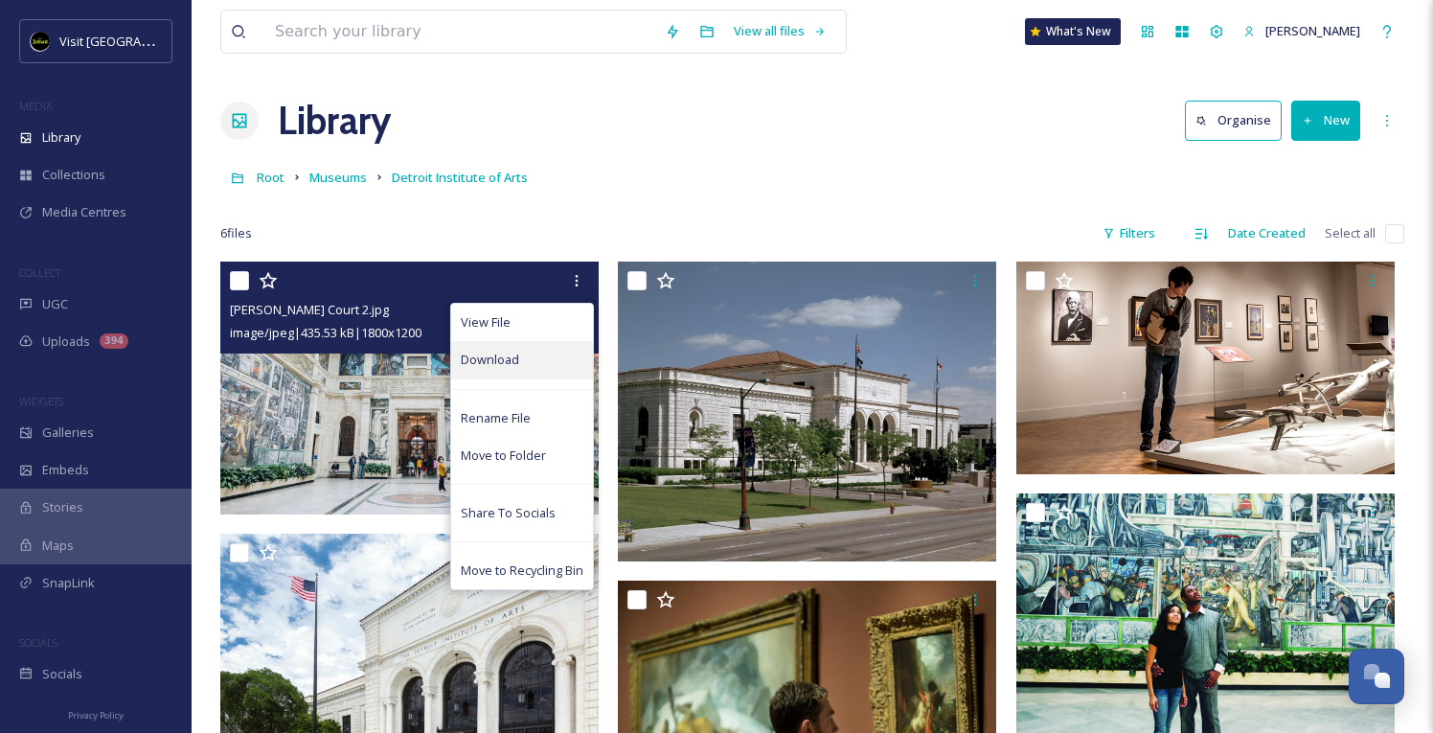
click at [528, 362] on div "Download" at bounding box center [522, 359] width 142 height 37
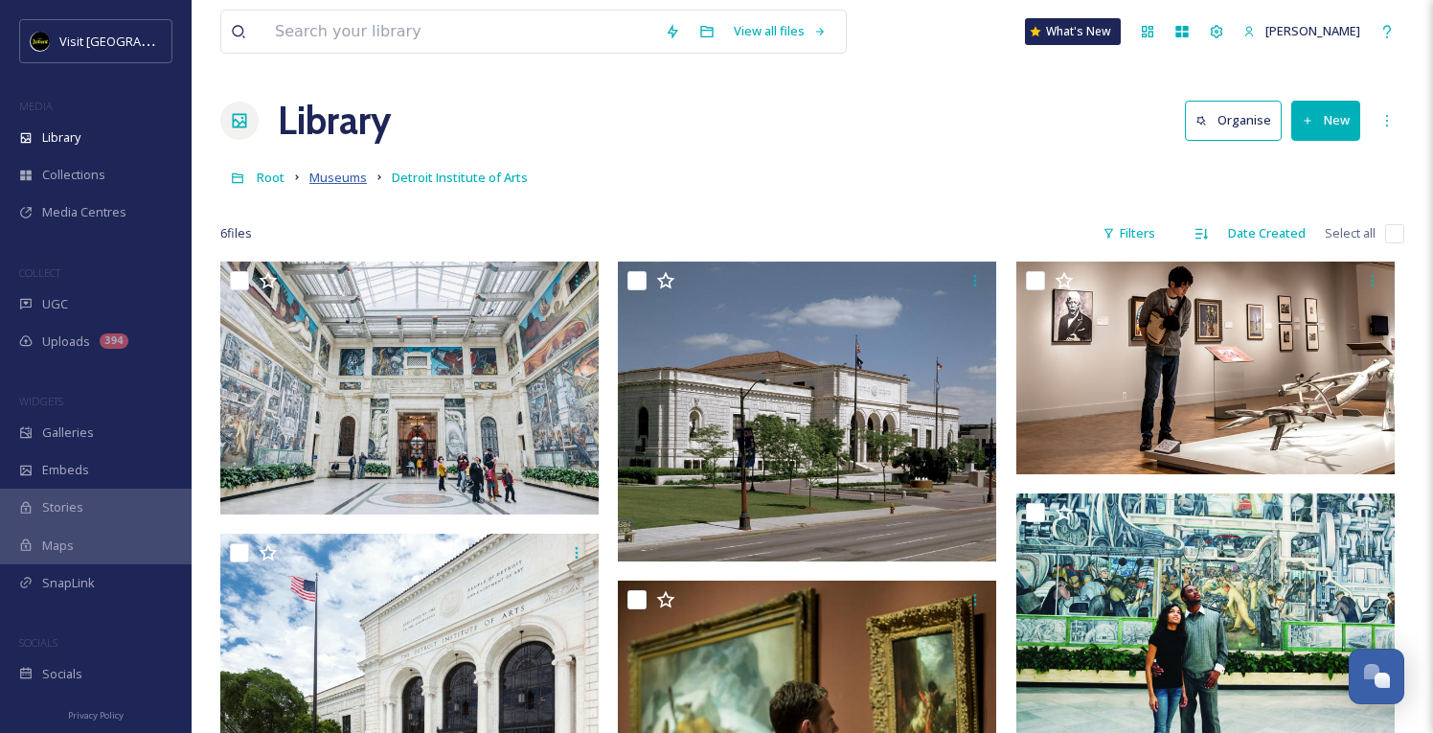
click at [354, 180] on span "Museums" at bounding box center [337, 177] width 57 height 17
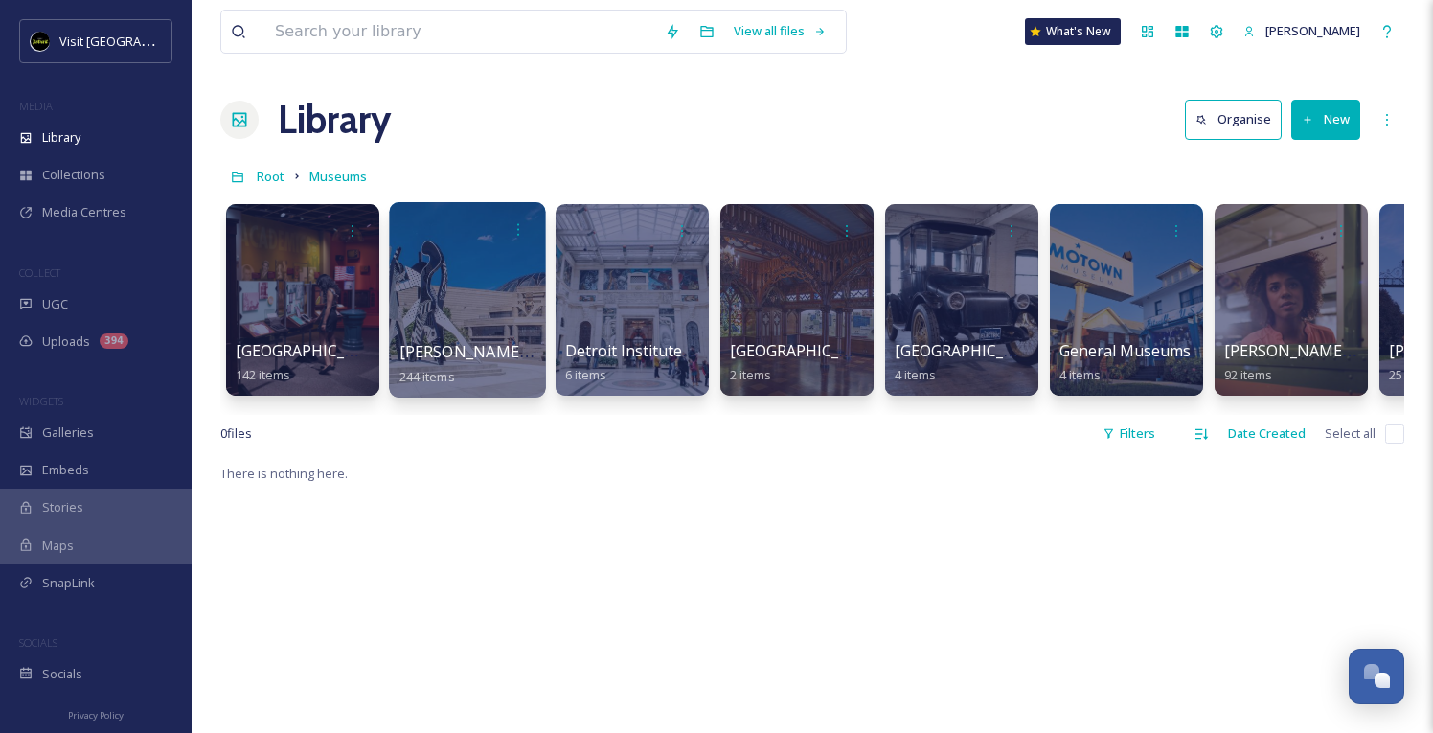
click at [459, 283] on div at bounding box center [467, 299] width 156 height 195
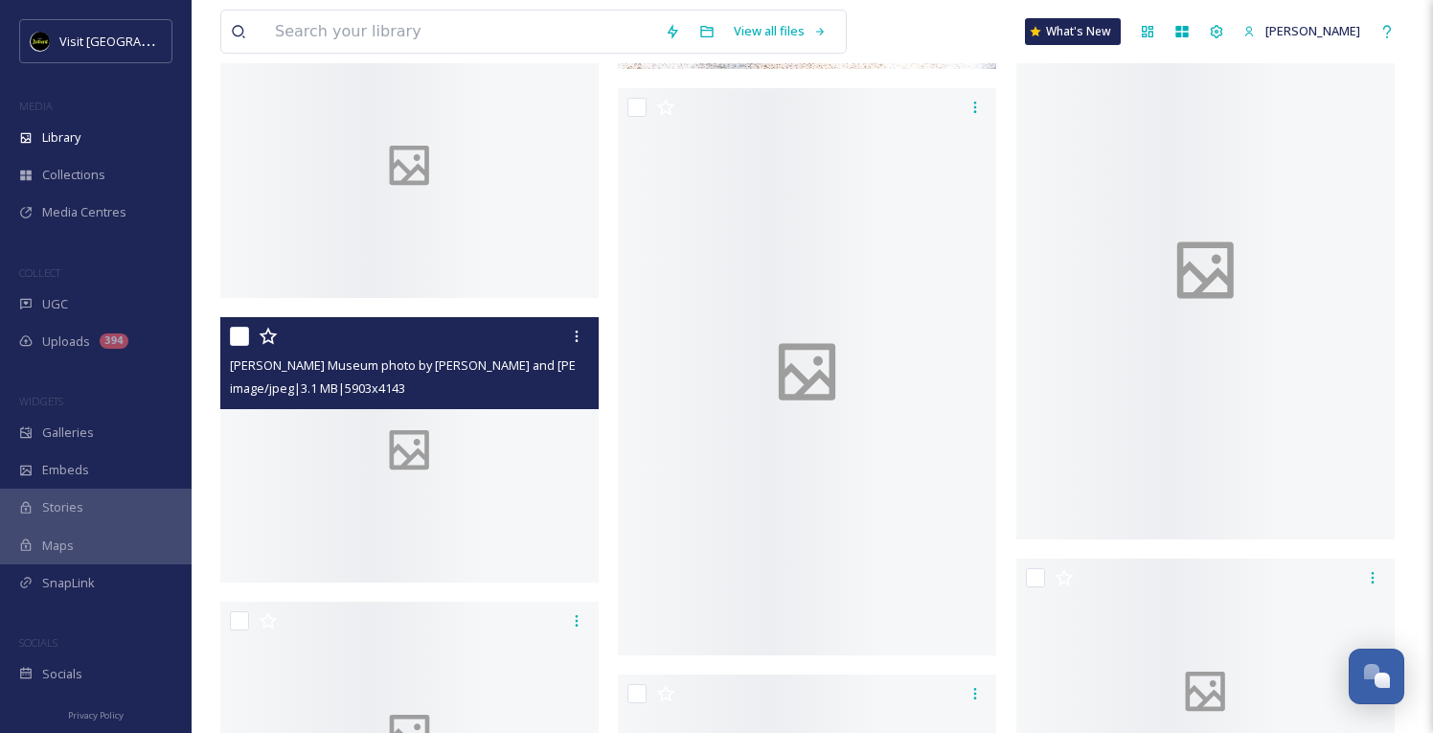
scroll to position [32275, 0]
